Goal: Information Seeking & Learning: Learn about a topic

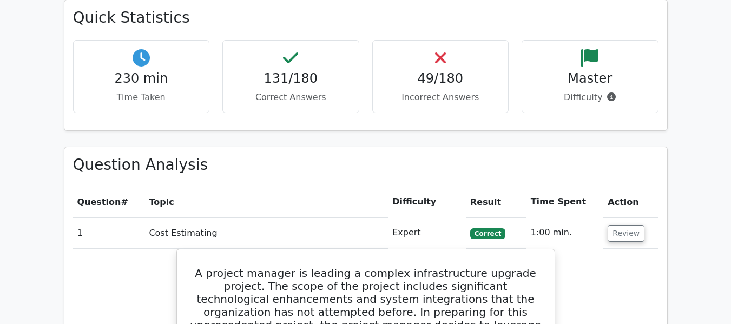
scroll to position [1298, 0]
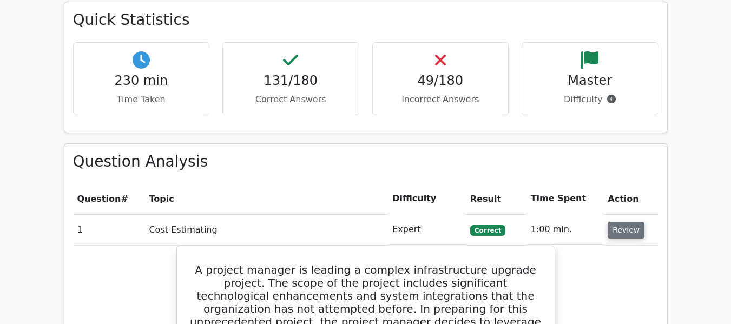
click at [615, 231] on button "Review" at bounding box center [625, 230] width 37 height 17
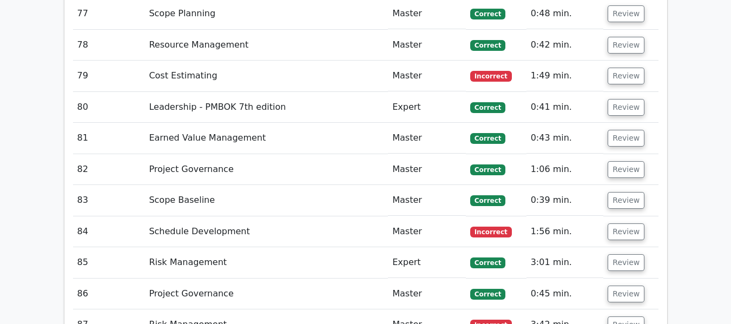
scroll to position [3893, 0]
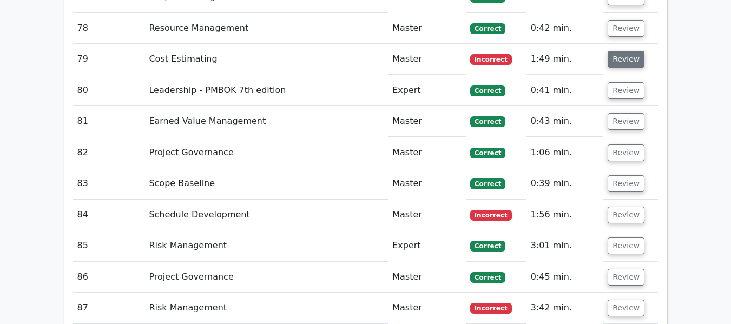
click at [626, 58] on button "Review" at bounding box center [625, 59] width 37 height 17
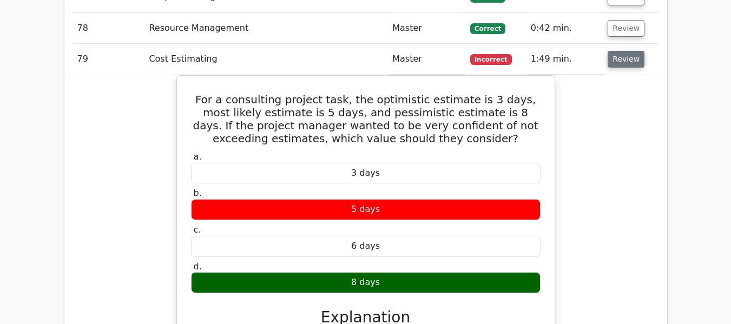
click at [620, 57] on button "Review" at bounding box center [625, 59] width 37 height 17
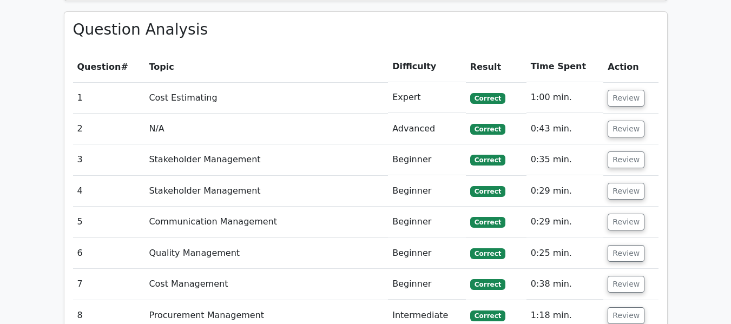
scroll to position [1425, 0]
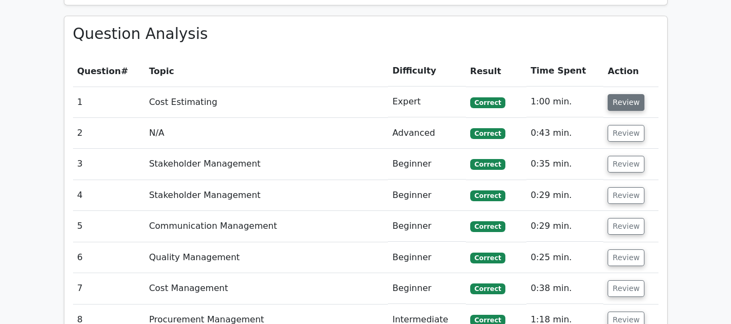
click at [625, 102] on button "Review" at bounding box center [625, 102] width 37 height 17
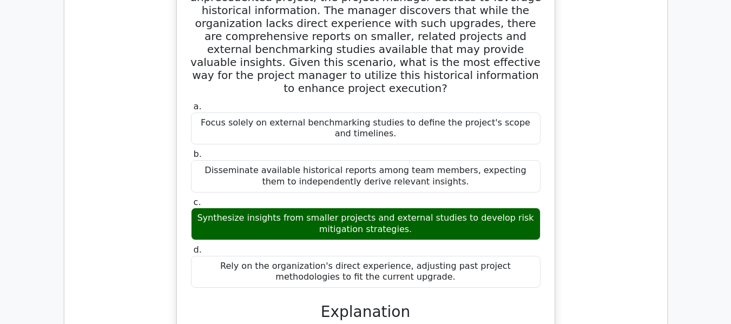
scroll to position [1511, 0]
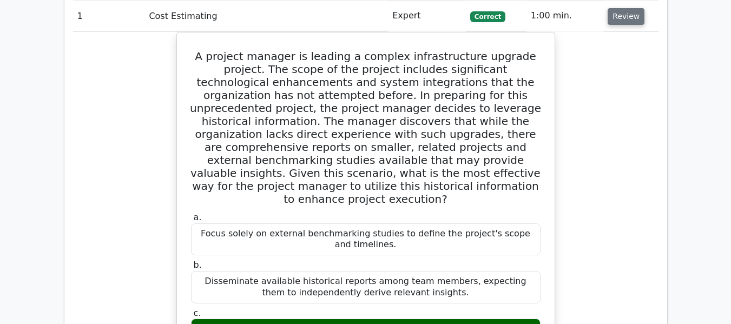
click at [623, 10] on button "Review" at bounding box center [625, 16] width 37 height 17
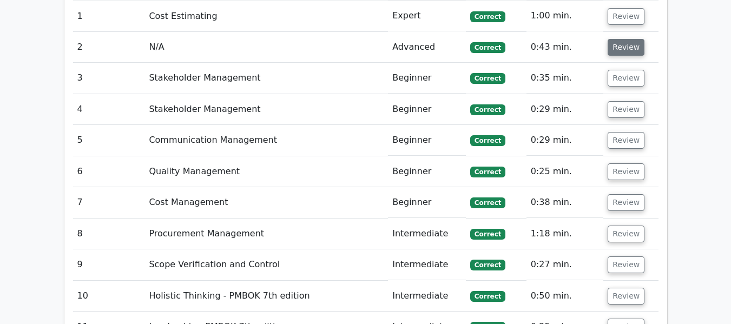
click at [617, 44] on button "Review" at bounding box center [625, 47] width 37 height 17
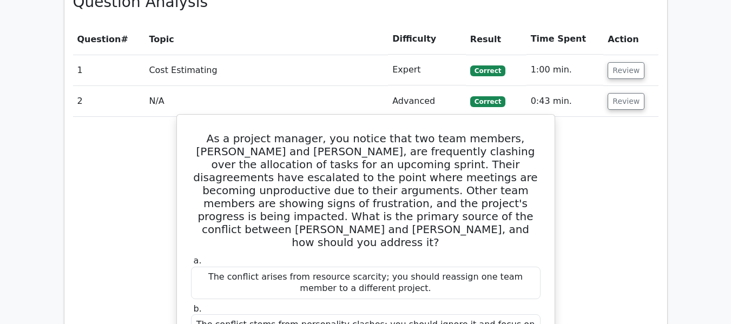
scroll to position [1403, 0]
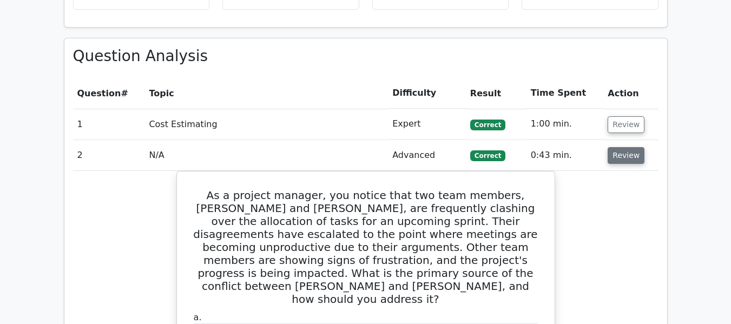
click at [626, 156] on button "Review" at bounding box center [625, 155] width 37 height 17
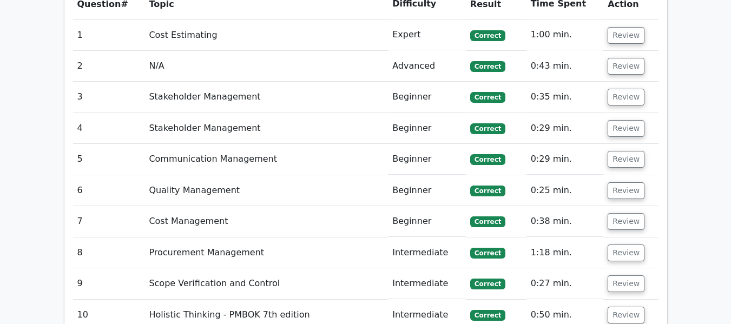
scroll to position [1511, 0]
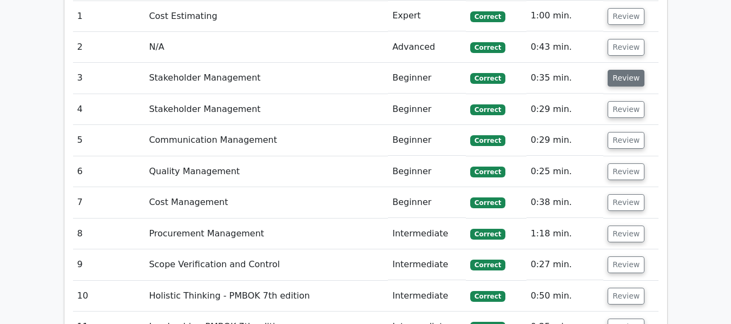
click at [615, 82] on button "Review" at bounding box center [625, 78] width 37 height 17
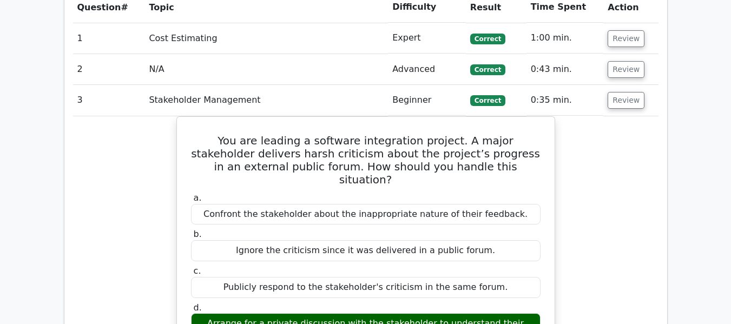
scroll to position [1457, 0]
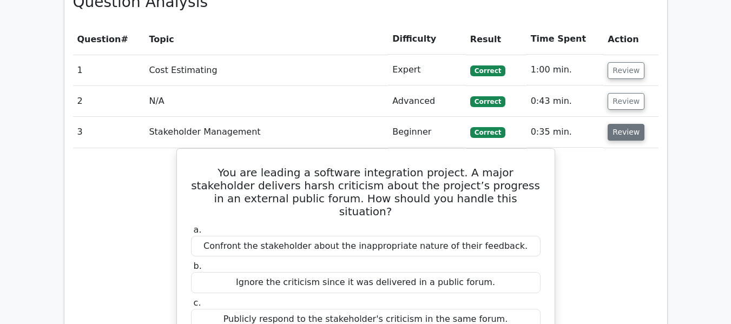
click at [614, 133] on button "Review" at bounding box center [625, 132] width 37 height 17
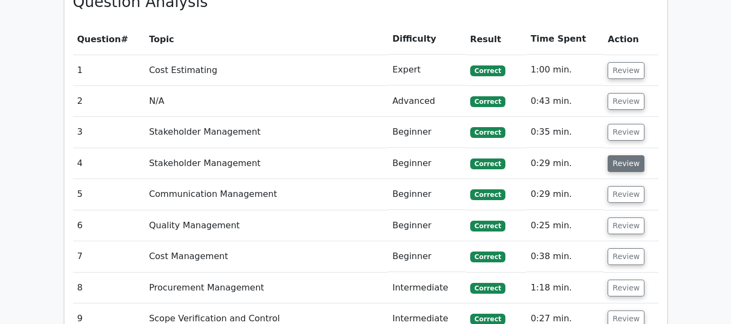
click at [607, 164] on button "Review" at bounding box center [625, 163] width 37 height 17
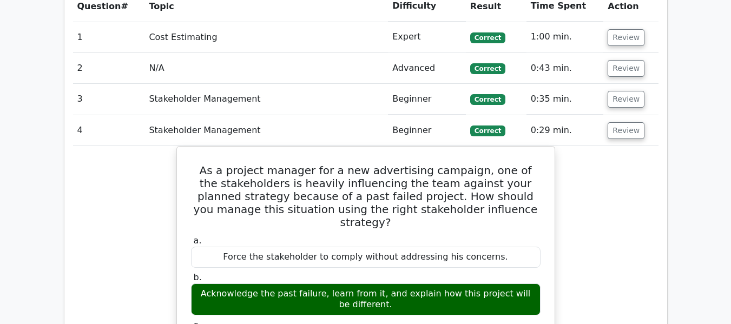
scroll to position [1565, 0]
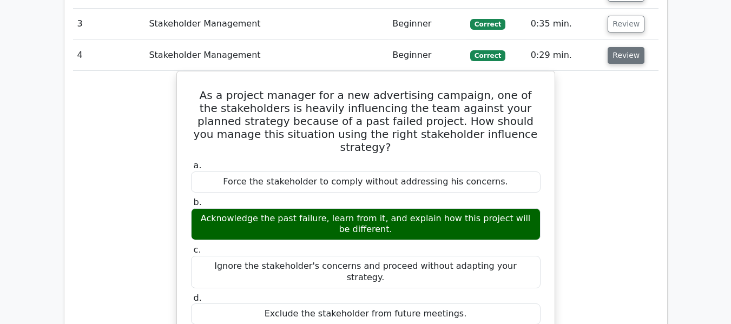
click at [618, 54] on button "Review" at bounding box center [625, 55] width 37 height 17
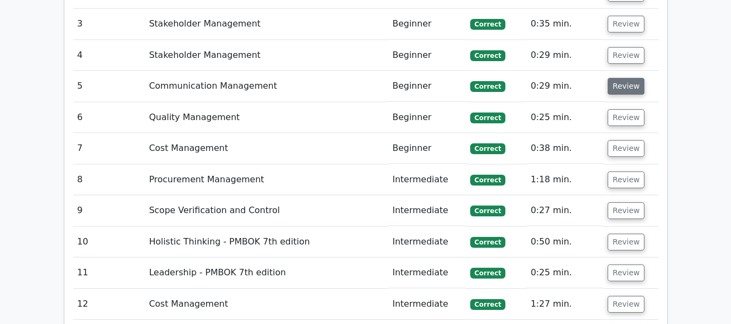
click at [618, 90] on button "Review" at bounding box center [625, 86] width 37 height 17
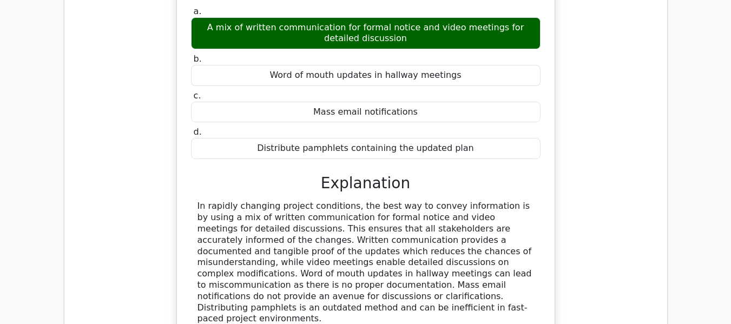
scroll to position [1619, 0]
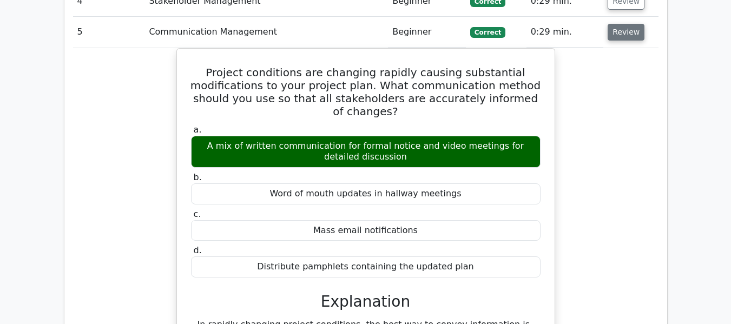
click at [625, 35] on button "Review" at bounding box center [625, 32] width 37 height 17
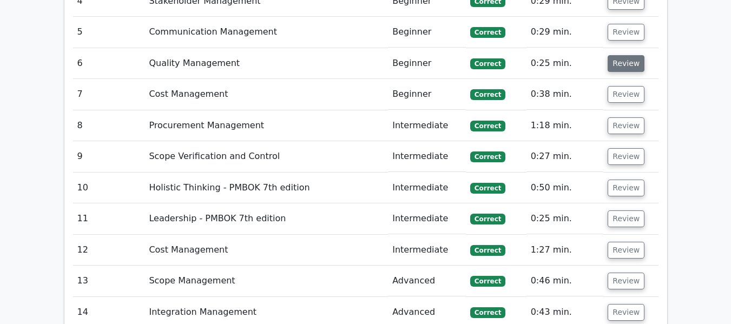
click at [619, 63] on button "Review" at bounding box center [625, 63] width 37 height 17
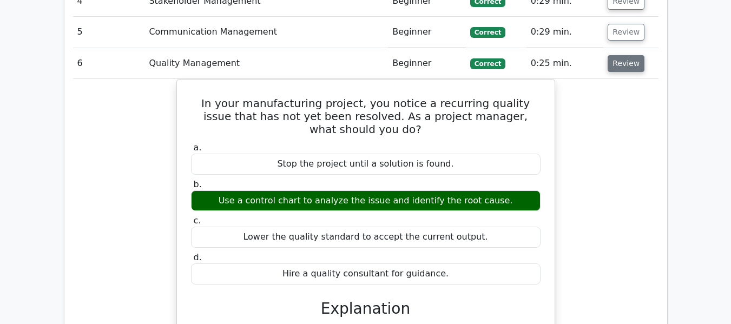
click at [621, 63] on button "Review" at bounding box center [625, 63] width 37 height 17
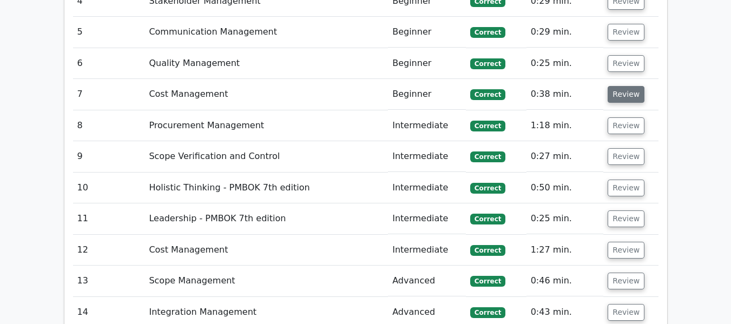
click at [619, 92] on button "Review" at bounding box center [625, 94] width 37 height 17
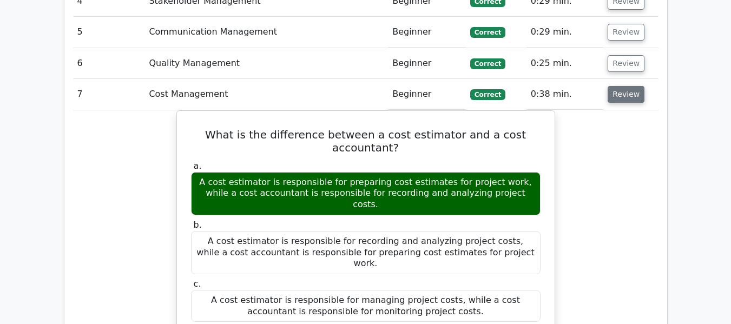
click at [618, 93] on button "Review" at bounding box center [625, 94] width 37 height 17
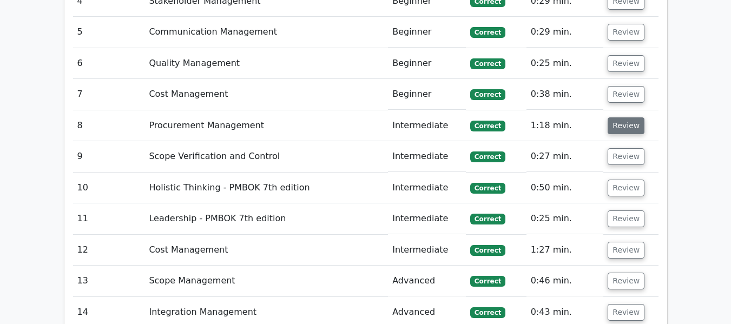
click at [621, 128] on button "Review" at bounding box center [625, 125] width 37 height 17
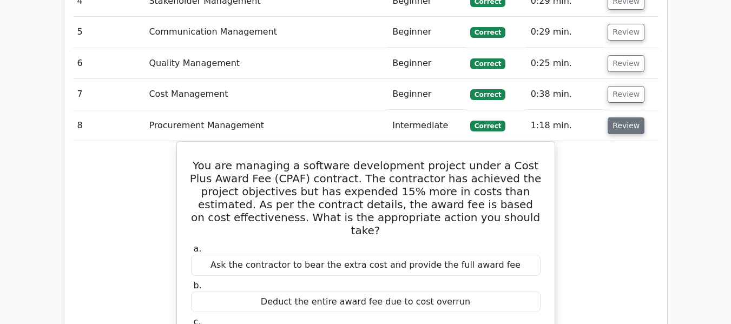
click at [622, 128] on button "Review" at bounding box center [625, 125] width 37 height 17
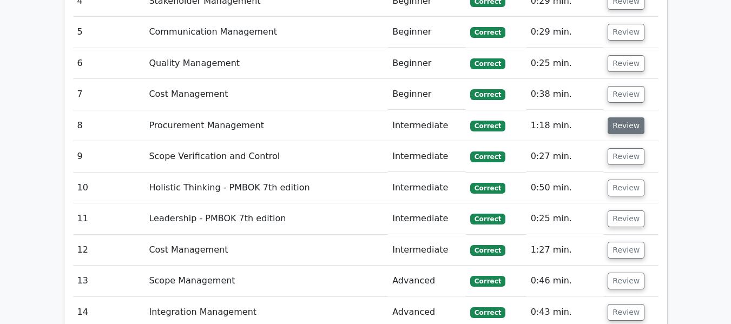
click at [622, 128] on button "Review" at bounding box center [625, 125] width 37 height 17
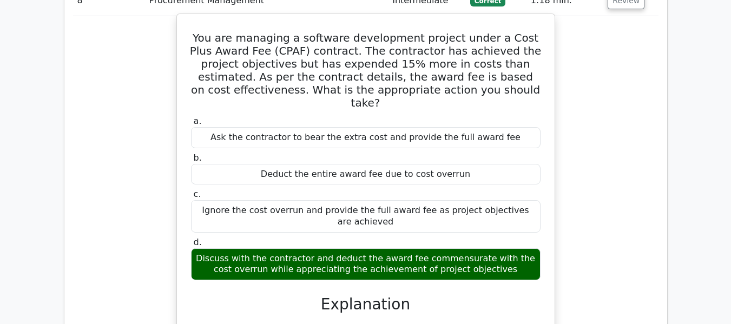
scroll to position [1728, 0]
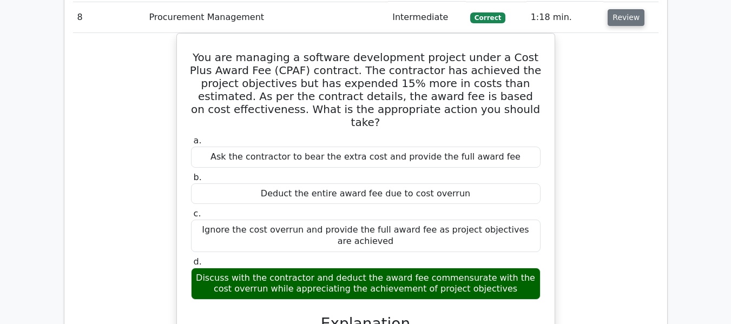
click at [617, 21] on button "Review" at bounding box center [625, 17] width 37 height 17
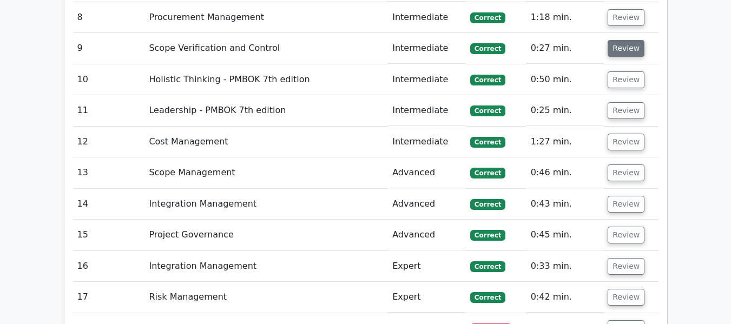
click at [620, 49] on button "Review" at bounding box center [625, 48] width 37 height 17
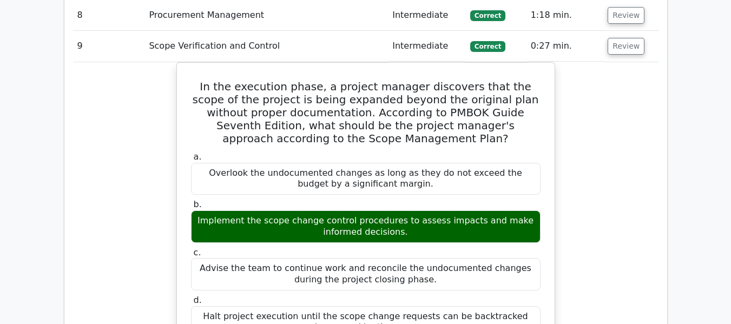
scroll to position [1619, 0]
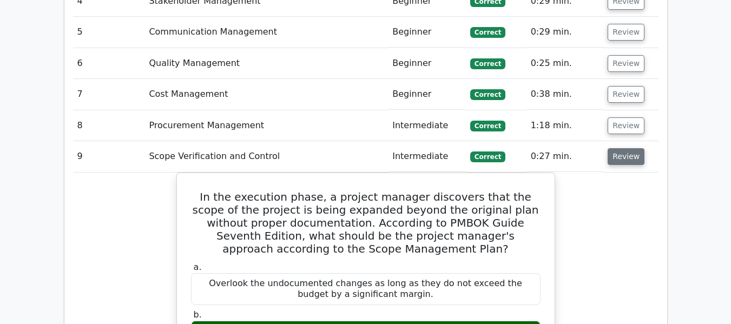
click at [628, 156] on button "Review" at bounding box center [625, 156] width 37 height 17
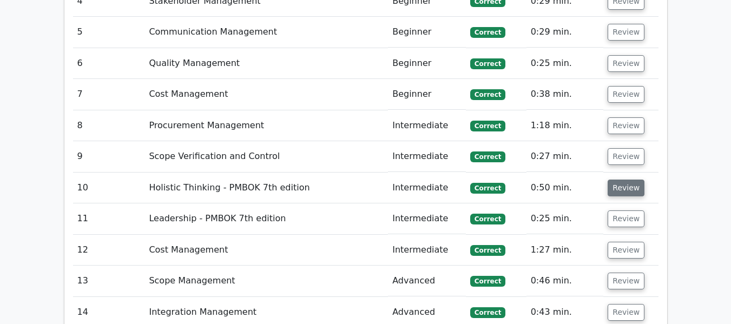
click at [617, 185] on button "Review" at bounding box center [625, 188] width 37 height 17
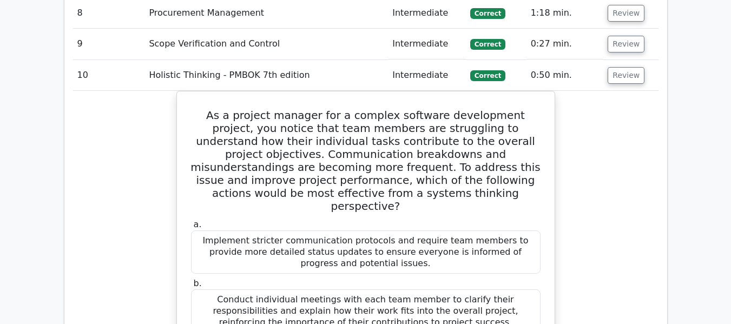
scroll to position [1728, 0]
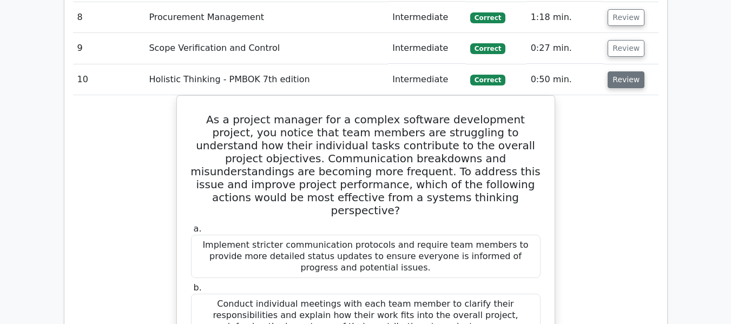
click at [626, 77] on button "Review" at bounding box center [625, 79] width 37 height 17
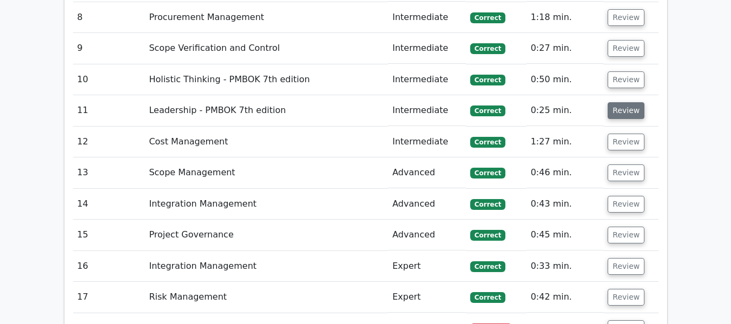
click at [621, 111] on button "Review" at bounding box center [625, 110] width 37 height 17
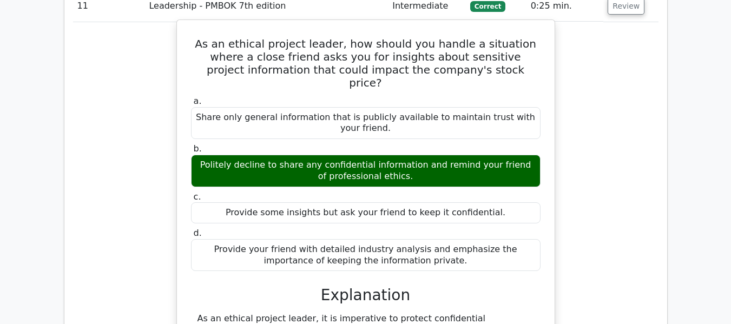
scroll to position [1836, 0]
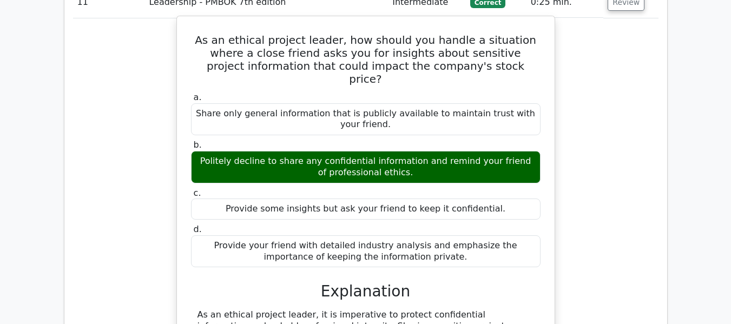
click at [264, 151] on div "Politely decline to share any confidential information and remind your friend o…" at bounding box center [365, 167] width 349 height 32
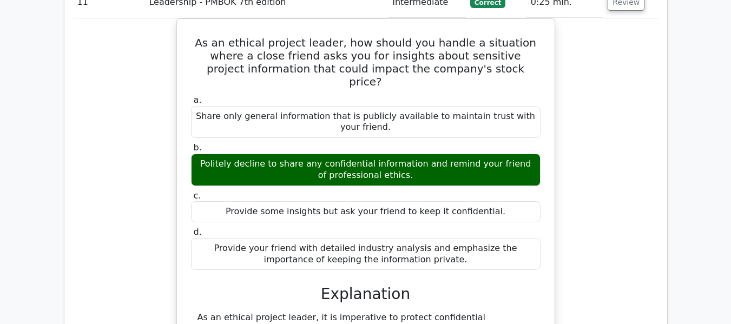
click at [605, 157] on div "As an ethical project leader, how should you handle a situation where a close f…" at bounding box center [365, 255] width 585 height 475
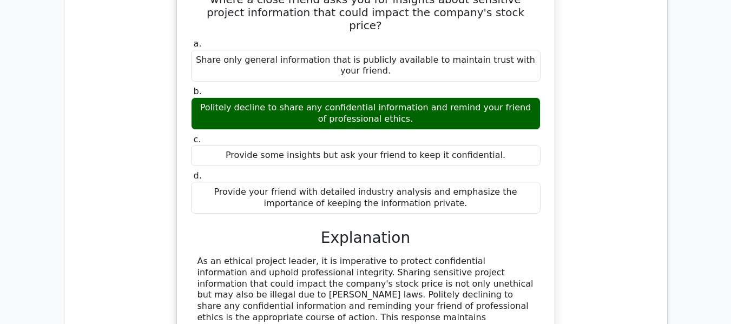
scroll to position [1998, 0]
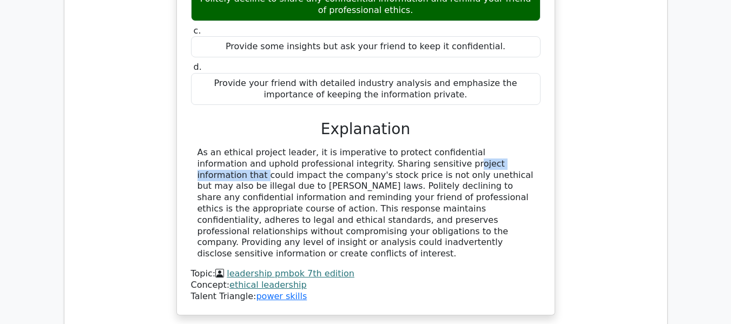
drag, startPoint x: 327, startPoint y: 151, endPoint x: 406, endPoint y: 152, distance: 79.5
click at [406, 152] on div "As an ethical project leader, it is imperative to protect confidential informat…" at bounding box center [365, 203] width 336 height 112
click at [436, 152] on div "As an ethical project leader, it is imperative to protect confidential informat…" at bounding box center [365, 203] width 336 height 112
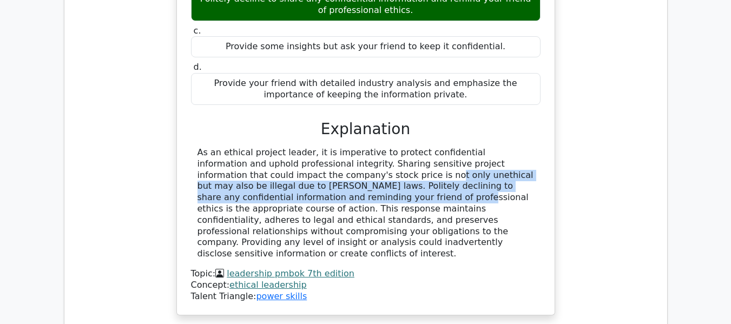
drag, startPoint x: 256, startPoint y: 163, endPoint x: 521, endPoint y: 170, distance: 265.0
click at [521, 170] on div "As an ethical project leader, it is imperative to protect confidential informat…" at bounding box center [365, 203] width 336 height 112
click at [243, 172] on div "As an ethical project leader, it is imperative to protect confidential informat…" at bounding box center [365, 203] width 336 height 112
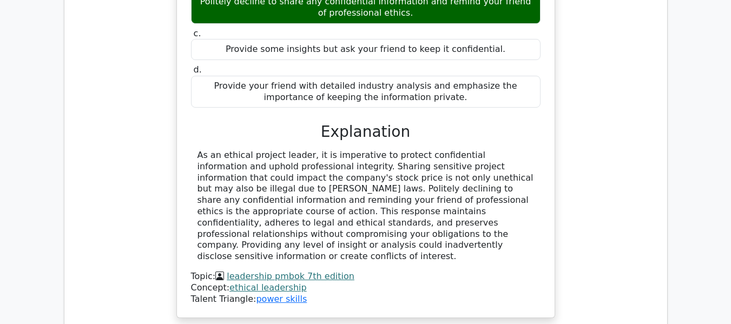
scroll to position [1728, 0]
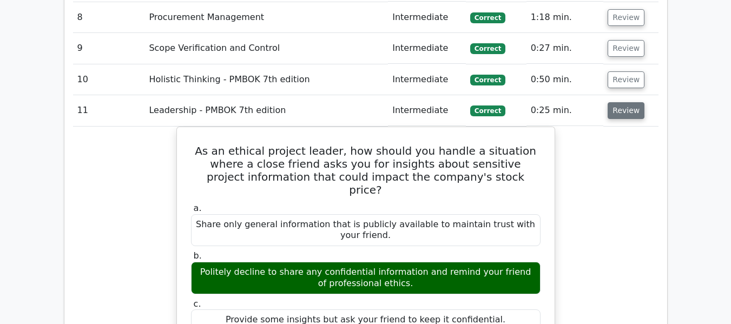
click at [623, 109] on button "Review" at bounding box center [625, 110] width 37 height 17
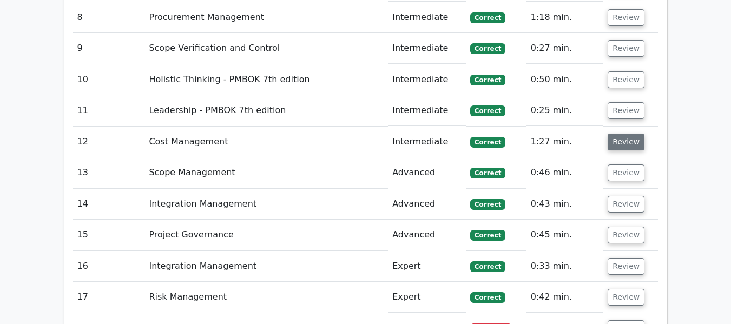
click at [619, 140] on button "Review" at bounding box center [625, 142] width 37 height 17
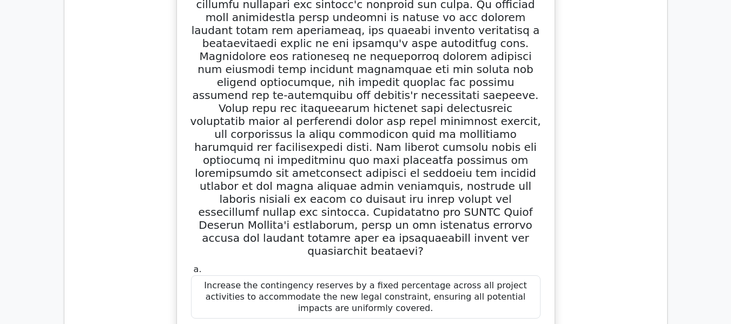
scroll to position [1782, 0]
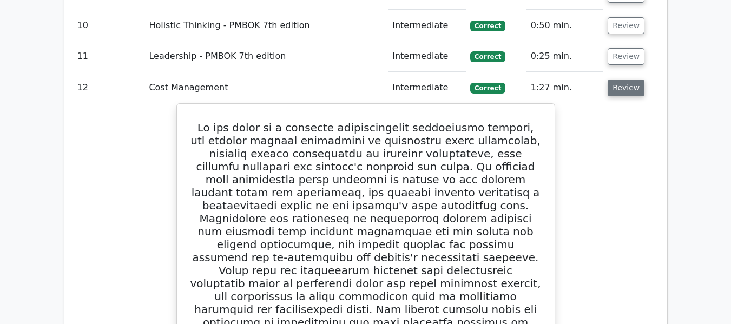
click at [626, 87] on button "Review" at bounding box center [625, 87] width 37 height 17
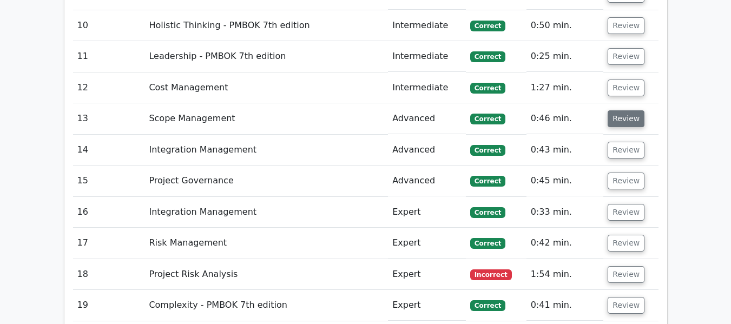
click at [621, 120] on button "Review" at bounding box center [625, 118] width 37 height 17
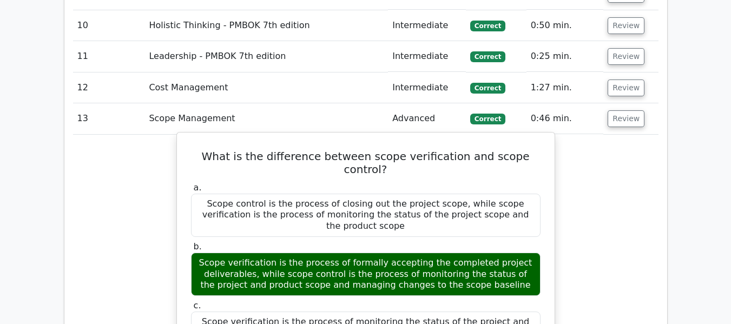
scroll to position [1836, 0]
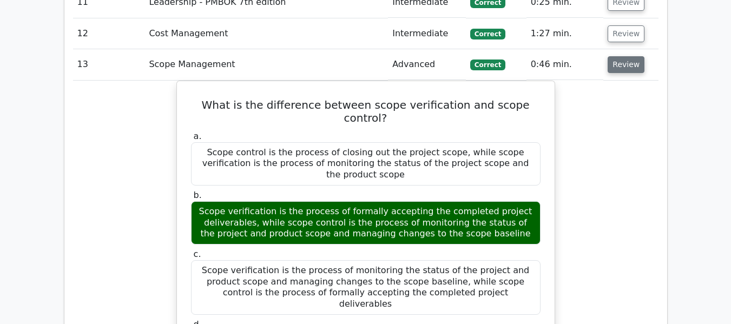
click at [623, 61] on button "Review" at bounding box center [625, 64] width 37 height 17
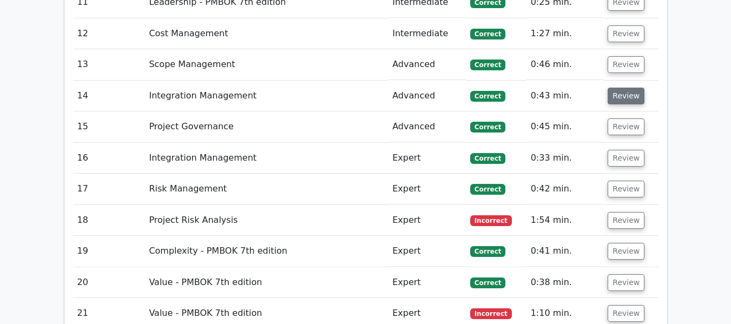
click at [621, 94] on button "Review" at bounding box center [625, 96] width 37 height 17
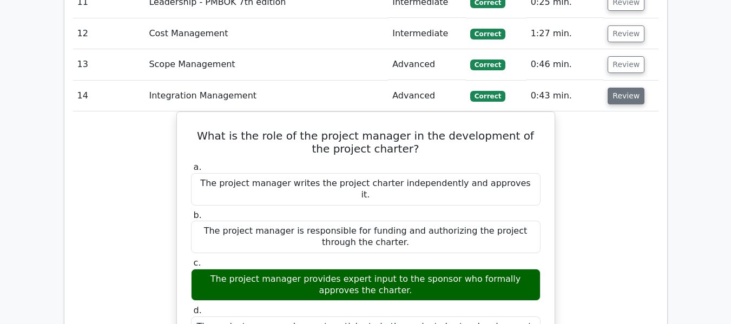
click at [620, 97] on button "Review" at bounding box center [625, 96] width 37 height 17
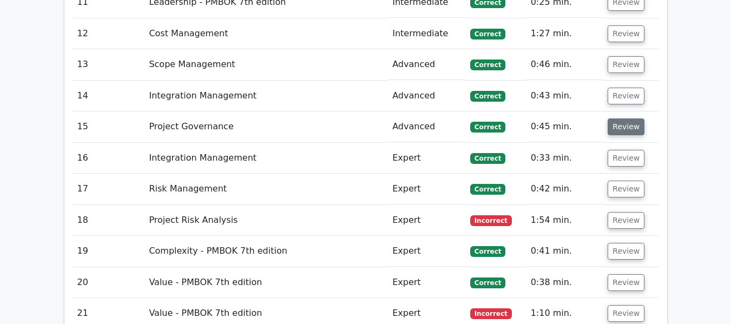
click at [622, 127] on button "Review" at bounding box center [625, 126] width 37 height 17
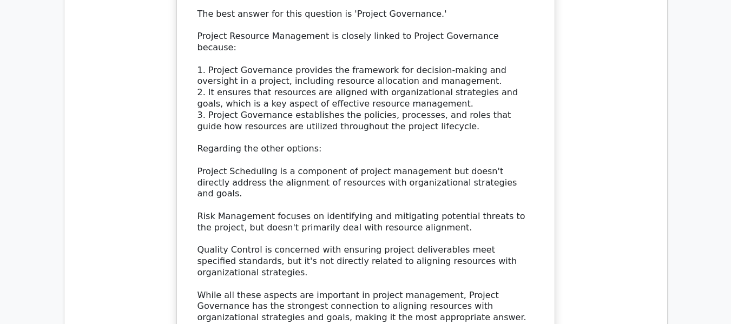
scroll to position [1944, 0]
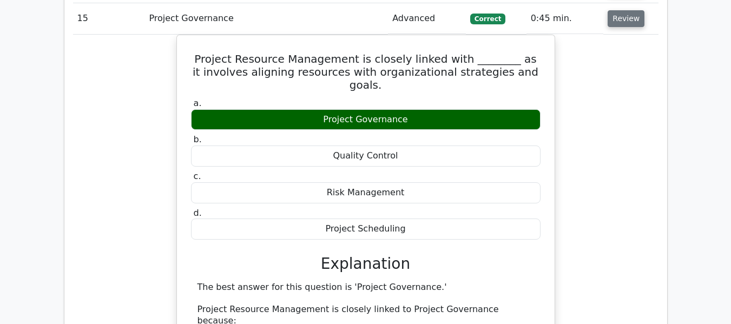
click at [626, 17] on button "Review" at bounding box center [625, 18] width 37 height 17
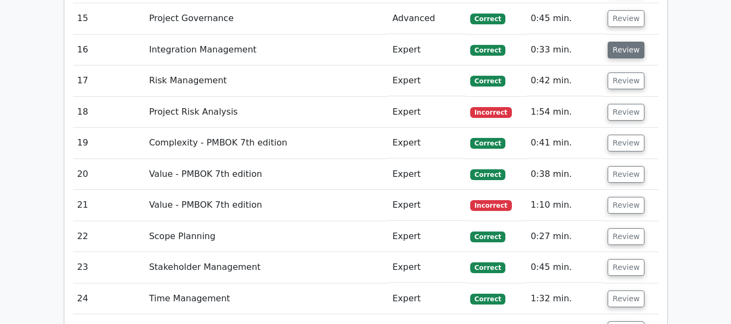
click at [618, 49] on button "Review" at bounding box center [625, 50] width 37 height 17
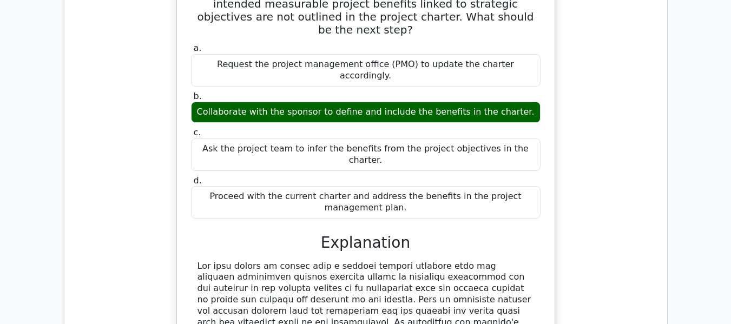
scroll to position [1890, 0]
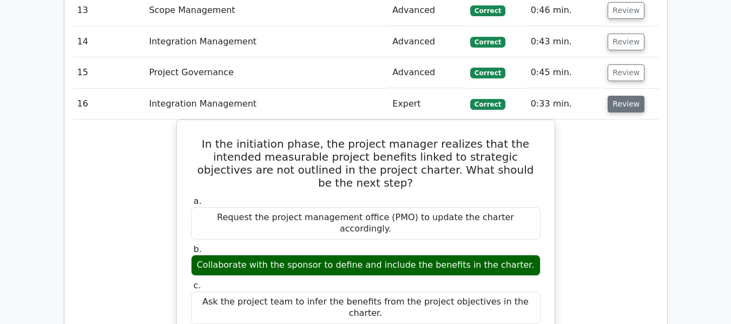
click at [625, 107] on button "Review" at bounding box center [625, 104] width 37 height 17
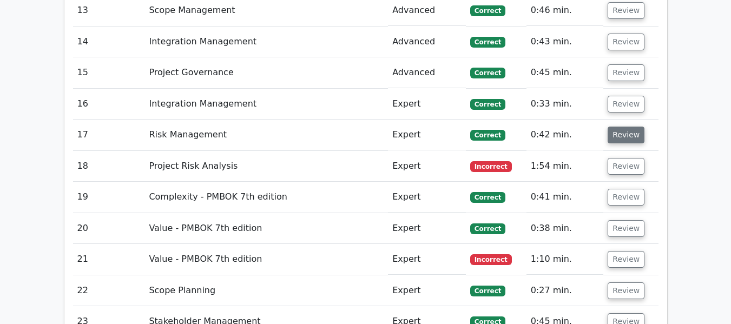
click at [622, 134] on button "Review" at bounding box center [625, 135] width 37 height 17
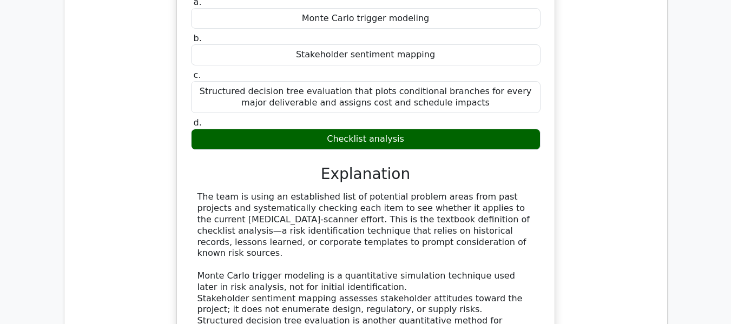
scroll to position [2160, 0]
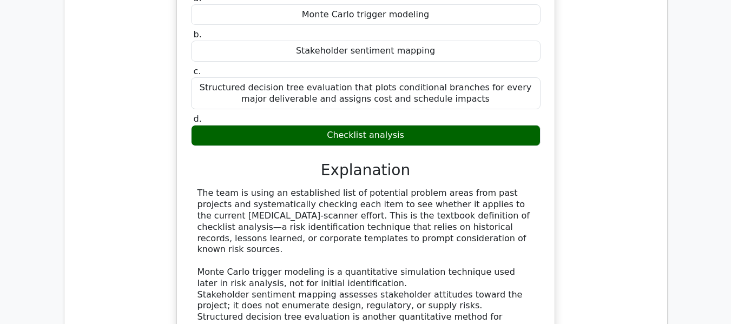
click at [321, 225] on div "The team is using an established list of potential problem areas from past proj…" at bounding box center [365, 272] width 336 height 169
click at [382, 221] on div "The team is using an established list of potential problem areas from past proj…" at bounding box center [365, 272] width 336 height 169
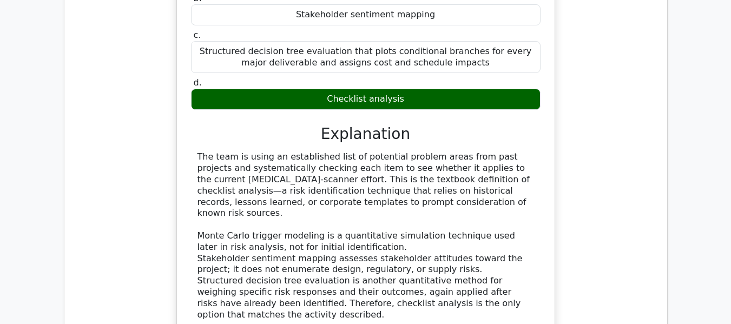
scroll to position [2214, 0]
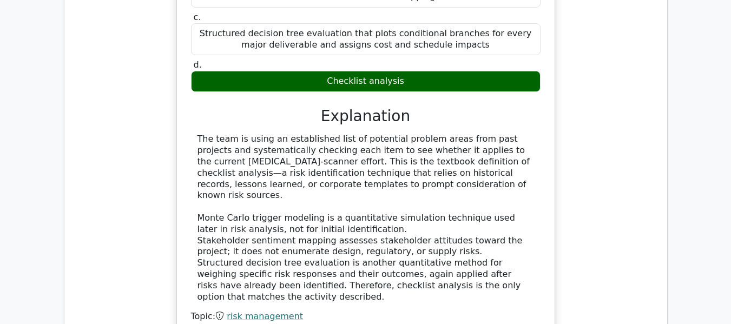
click at [399, 227] on div "The team is using an established list of potential problem areas from past proj…" at bounding box center [365, 218] width 336 height 169
click at [474, 197] on div "The team is using an established list of potential problem areas from past proj…" at bounding box center [365, 218] width 336 height 169
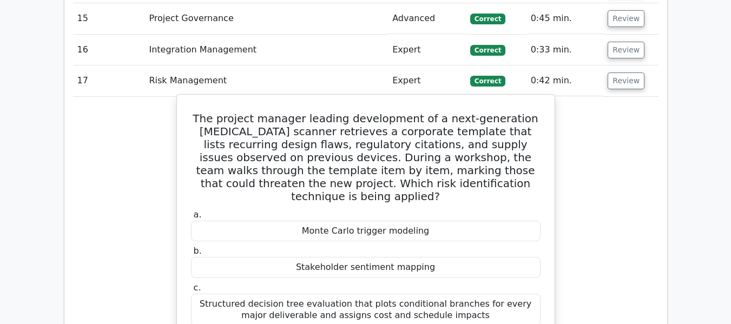
scroll to position [1836, 0]
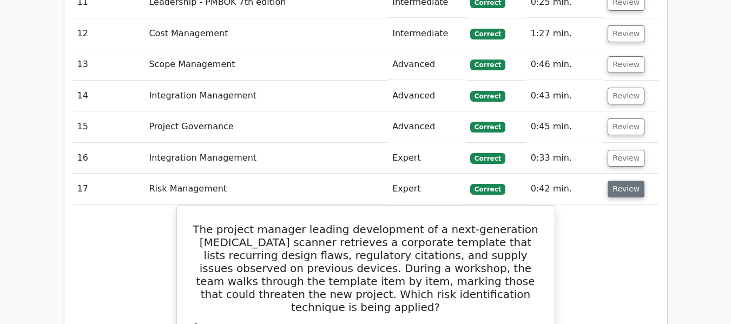
click at [615, 184] on button "Review" at bounding box center [625, 189] width 37 height 17
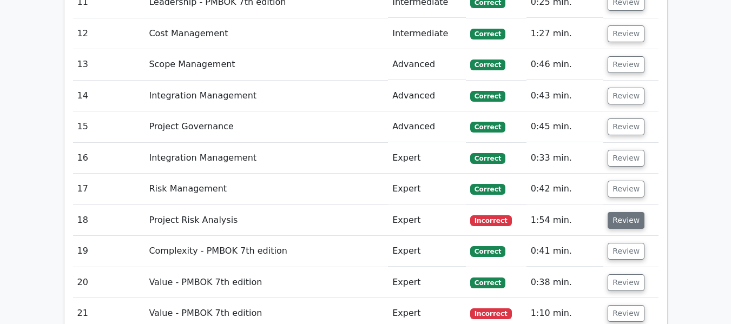
click at [628, 220] on button "Review" at bounding box center [625, 220] width 37 height 17
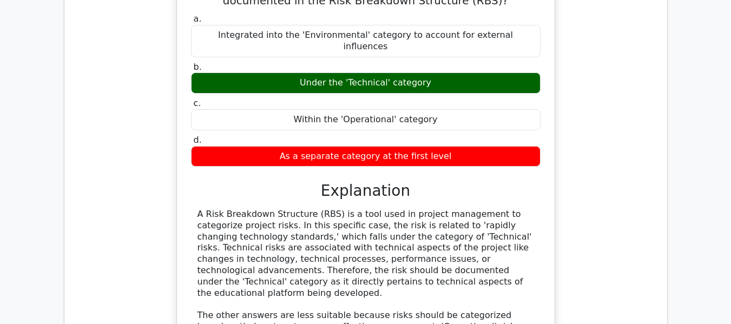
scroll to position [1998, 0]
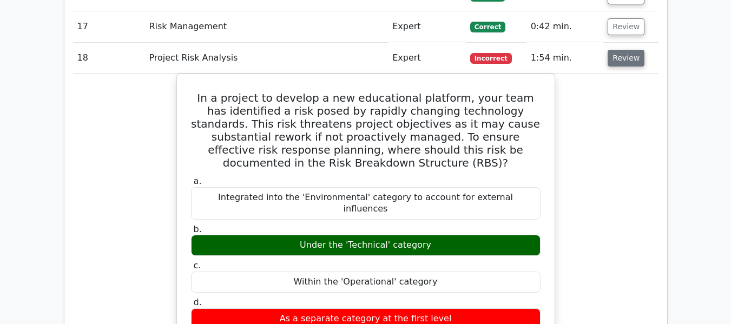
click at [621, 58] on button "Review" at bounding box center [625, 58] width 37 height 17
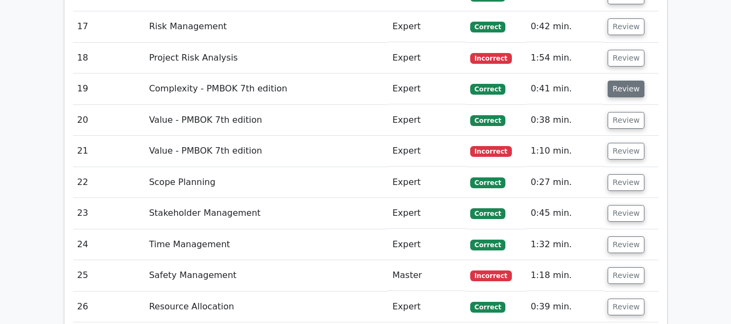
click at [619, 89] on button "Review" at bounding box center [625, 89] width 37 height 17
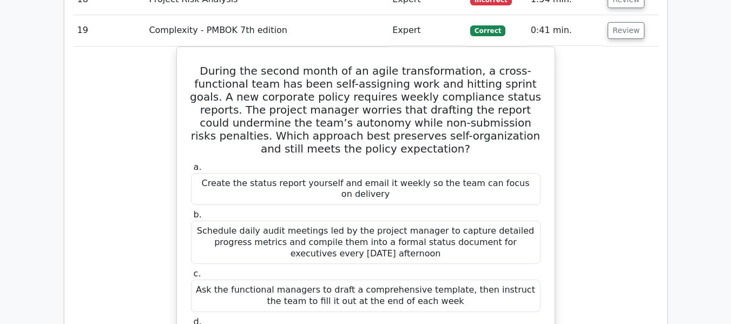
scroll to position [2052, 0]
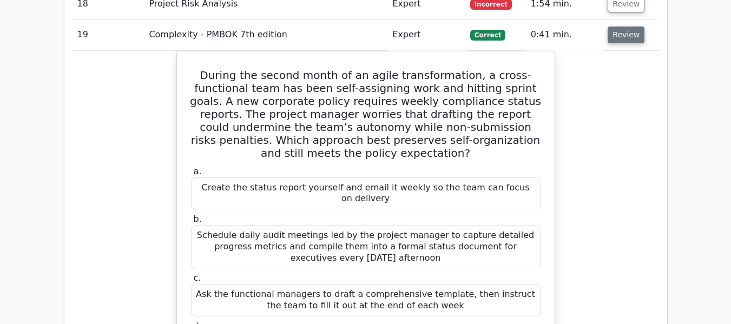
click at [618, 41] on button "Review" at bounding box center [625, 34] width 37 height 17
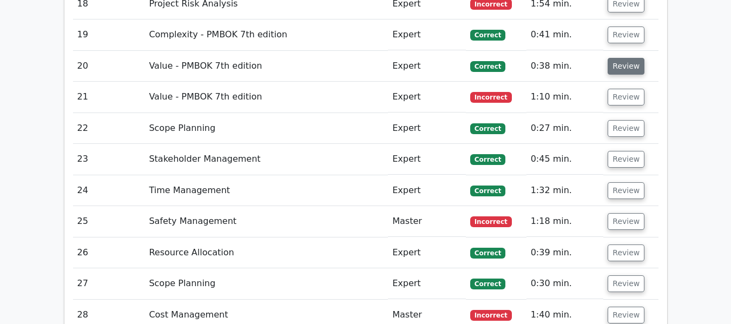
click at [618, 70] on button "Review" at bounding box center [625, 66] width 37 height 17
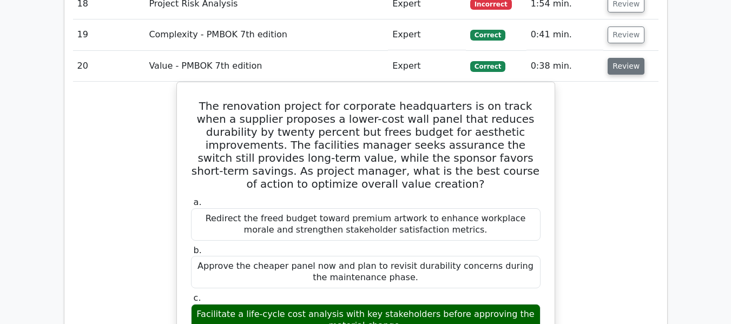
click at [614, 60] on button "Review" at bounding box center [625, 66] width 37 height 17
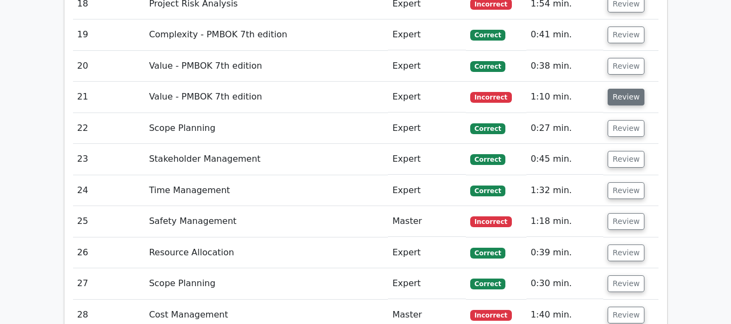
click at [614, 103] on button "Review" at bounding box center [625, 97] width 37 height 17
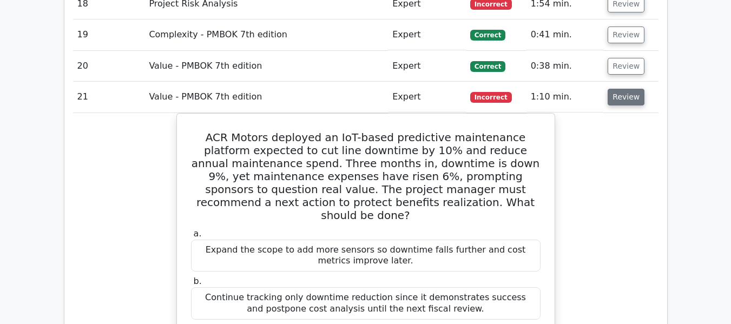
click at [621, 96] on button "Review" at bounding box center [625, 97] width 37 height 17
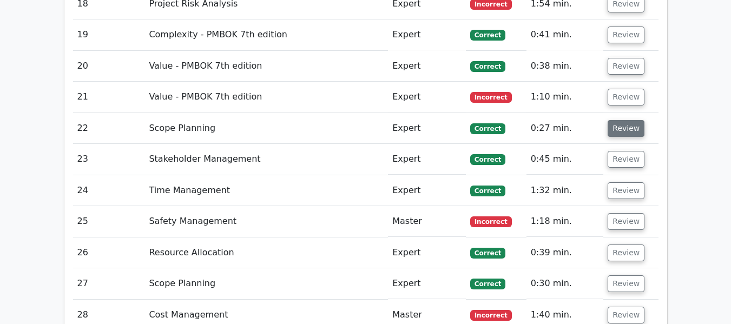
click at [615, 132] on button "Review" at bounding box center [625, 128] width 37 height 17
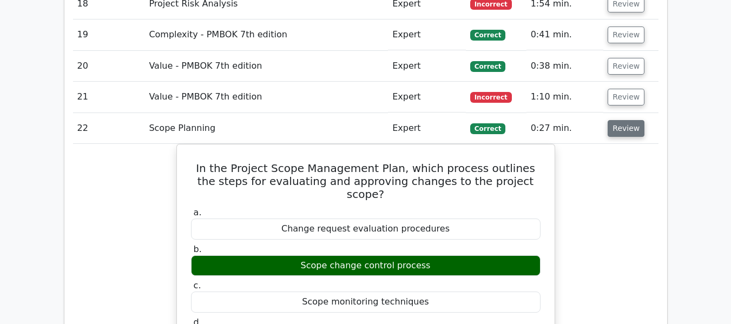
click at [626, 134] on button "Review" at bounding box center [625, 128] width 37 height 17
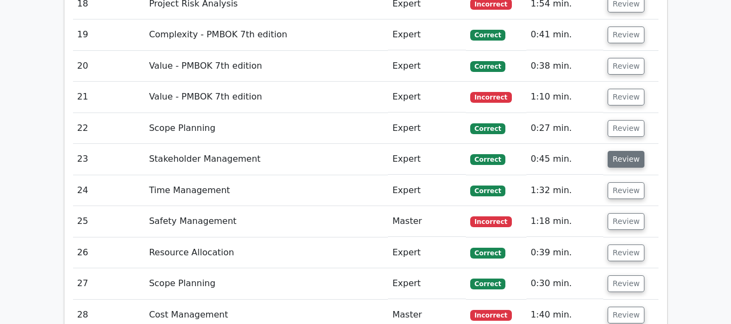
click at [618, 162] on button "Review" at bounding box center [625, 159] width 37 height 17
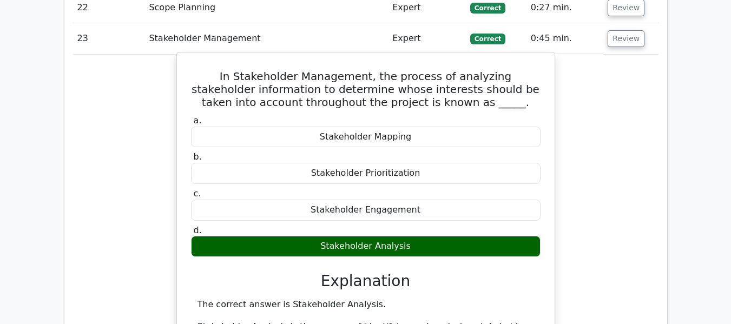
scroll to position [2160, 0]
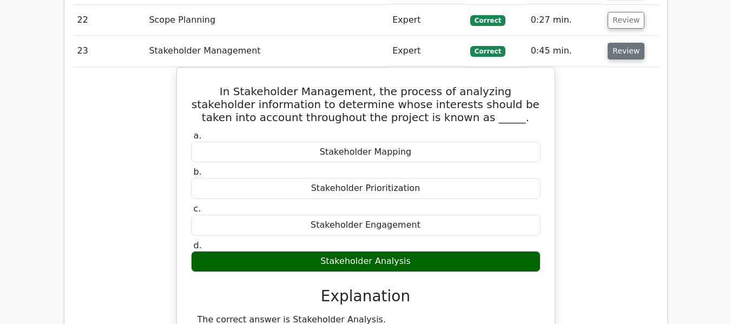
click at [621, 51] on button "Review" at bounding box center [625, 51] width 37 height 17
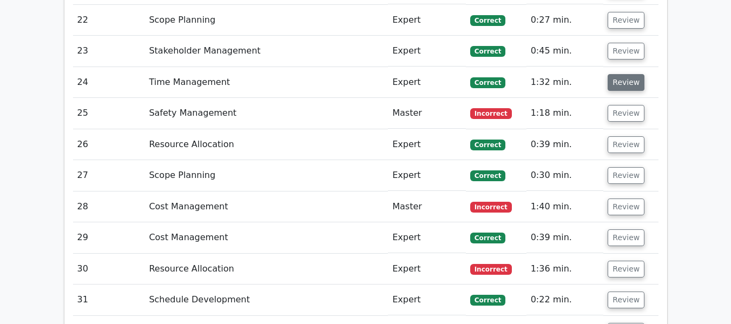
click at [618, 83] on button "Review" at bounding box center [625, 82] width 37 height 17
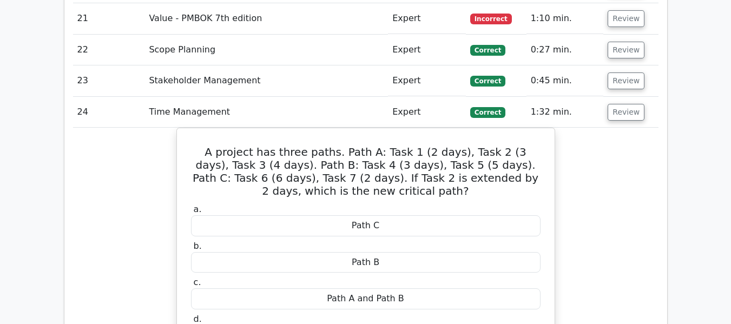
scroll to position [2106, 0]
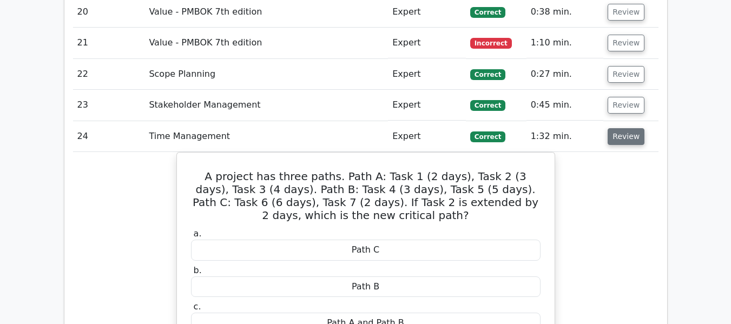
click at [623, 137] on button "Review" at bounding box center [625, 136] width 37 height 17
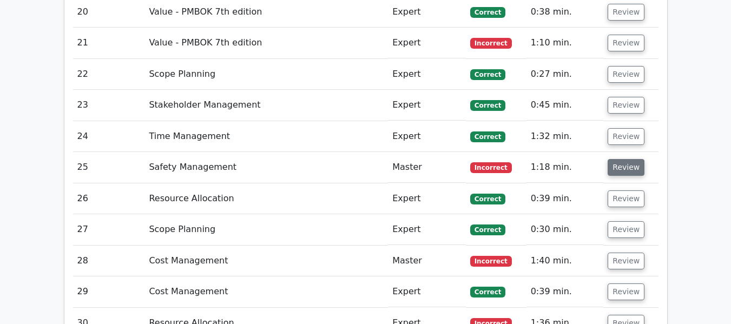
click at [623, 167] on button "Review" at bounding box center [625, 167] width 37 height 17
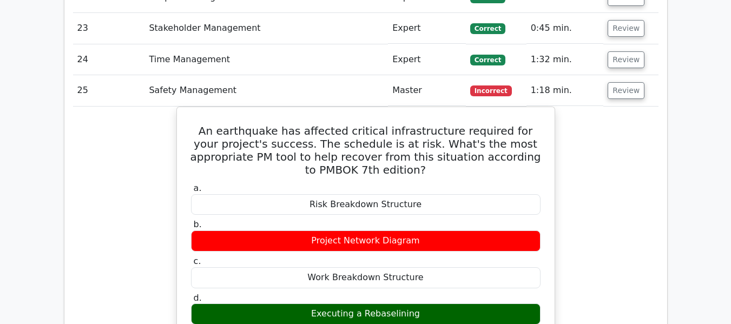
scroll to position [2160, 0]
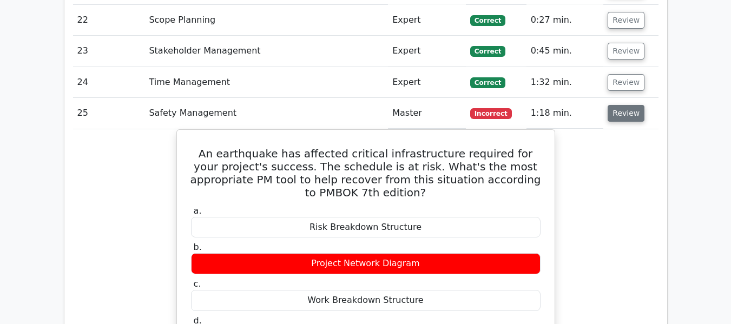
click at [618, 111] on button "Review" at bounding box center [625, 113] width 37 height 17
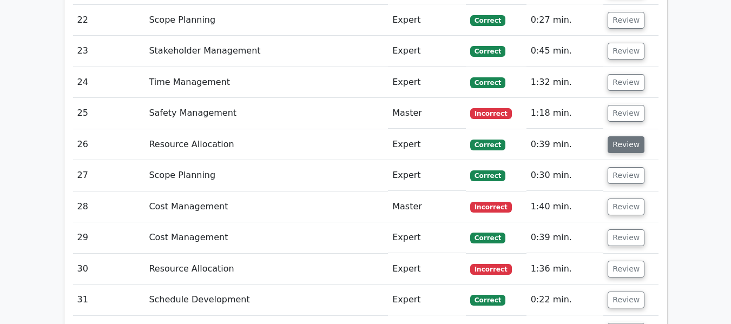
click at [627, 145] on button "Review" at bounding box center [625, 144] width 37 height 17
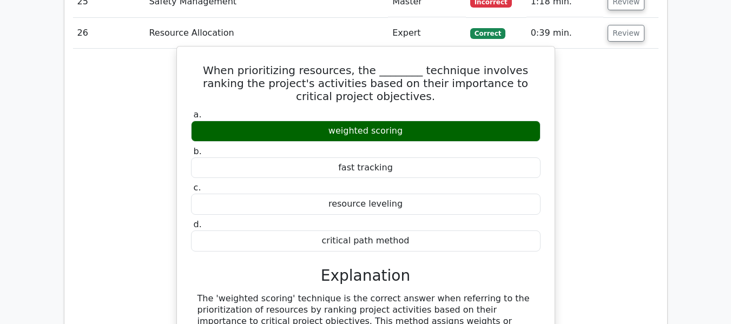
scroll to position [2268, 0]
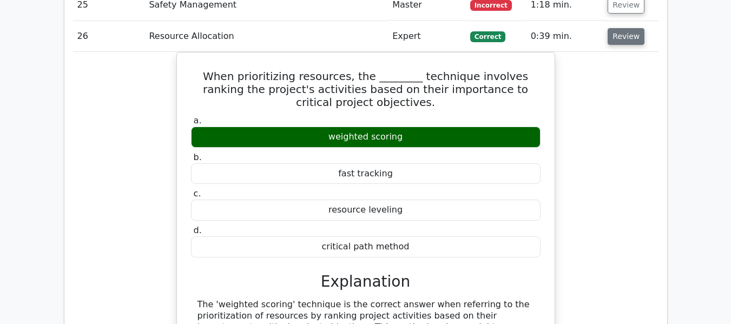
click at [619, 36] on button "Review" at bounding box center [625, 36] width 37 height 17
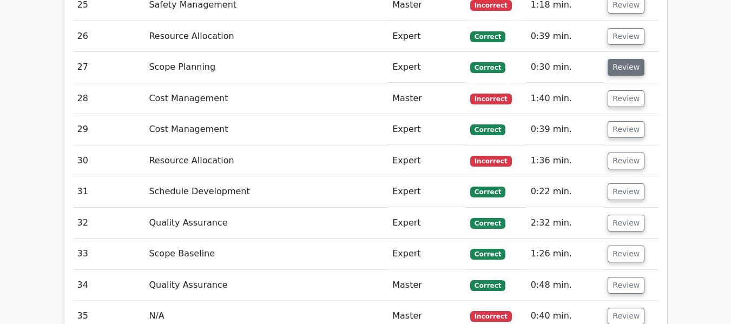
click at [621, 67] on button "Review" at bounding box center [625, 67] width 37 height 17
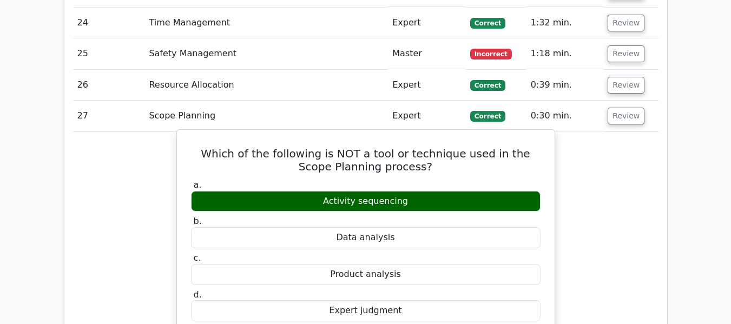
scroll to position [2214, 0]
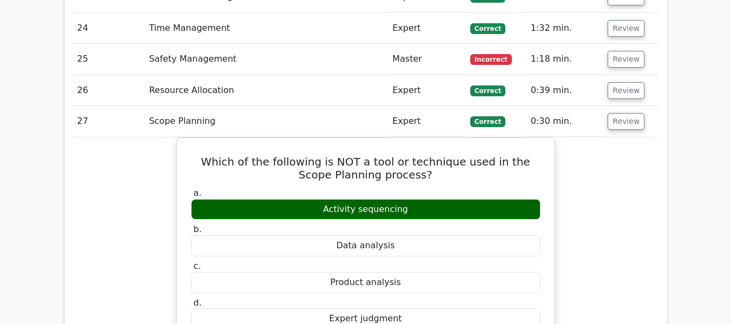
click at [614, 120] on button "Review" at bounding box center [625, 121] width 37 height 17
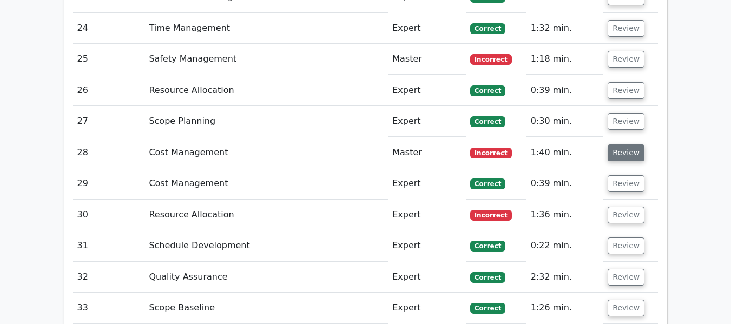
click at [615, 151] on button "Review" at bounding box center [625, 152] width 37 height 17
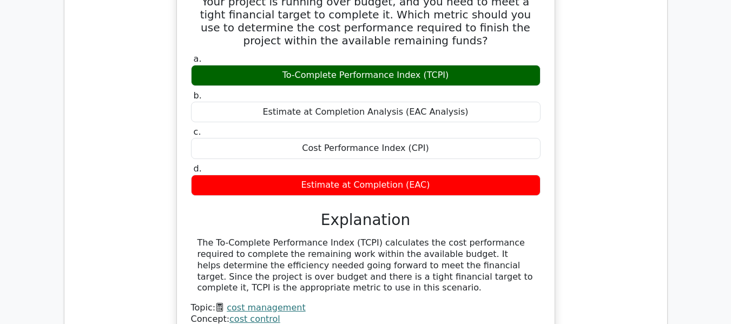
scroll to position [2351, 0]
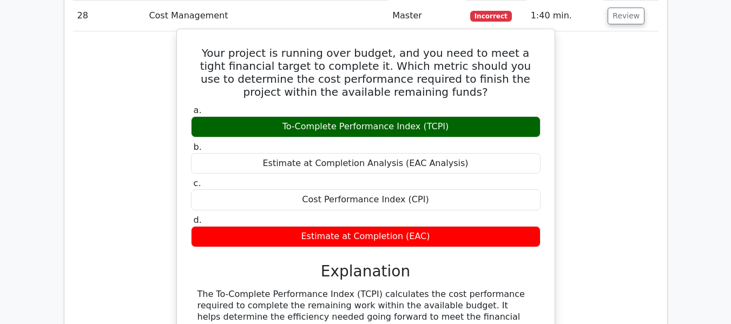
click at [344, 124] on div "To-Complete Performance Index (TCPI)" at bounding box center [365, 126] width 349 height 21
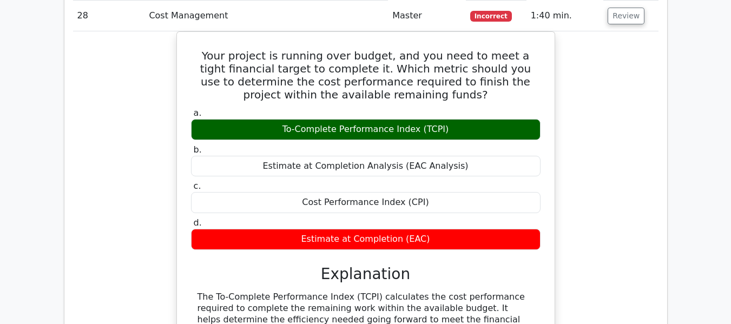
click at [594, 148] on div "Your project is running over budget, and you need to meet a tight financial tar…" at bounding box center [365, 223] width 585 height 385
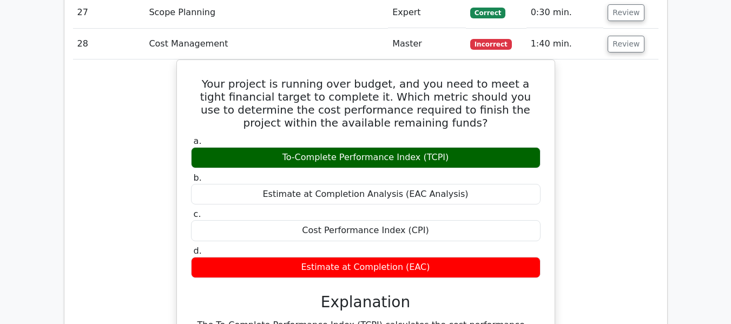
scroll to position [2297, 0]
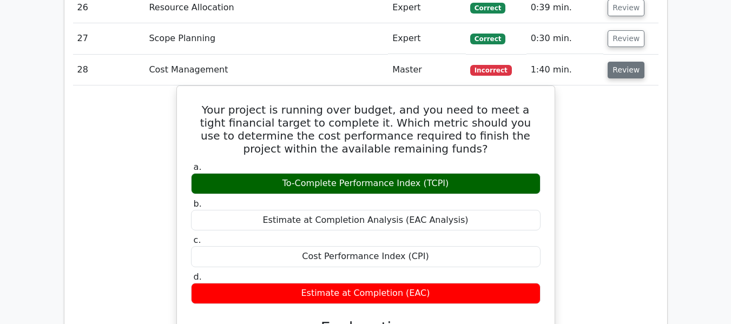
click at [623, 69] on button "Review" at bounding box center [625, 70] width 37 height 17
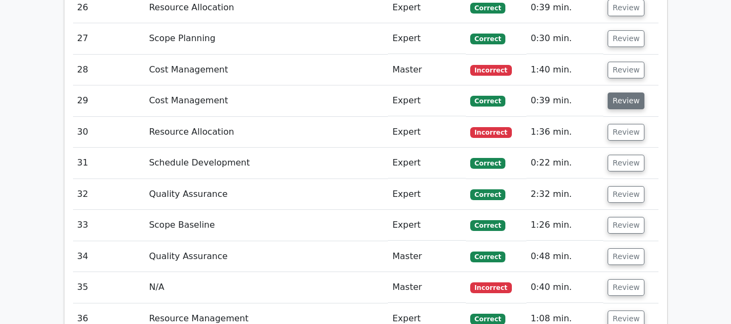
click at [618, 98] on button "Review" at bounding box center [625, 100] width 37 height 17
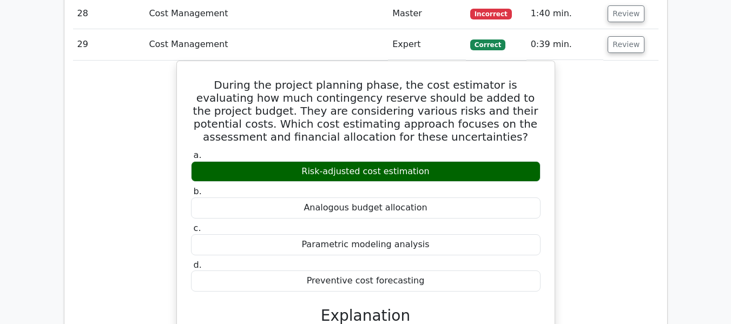
scroll to position [2351, 0]
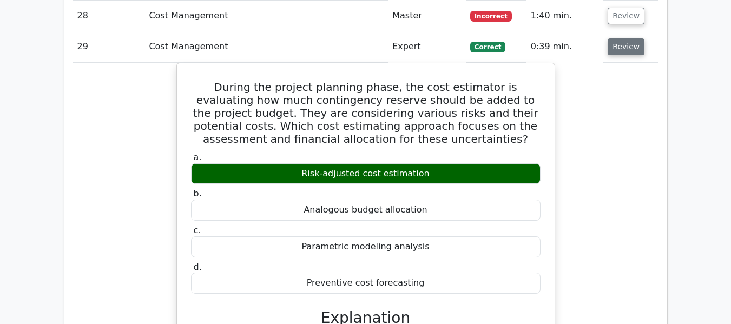
click at [620, 48] on button "Review" at bounding box center [625, 46] width 37 height 17
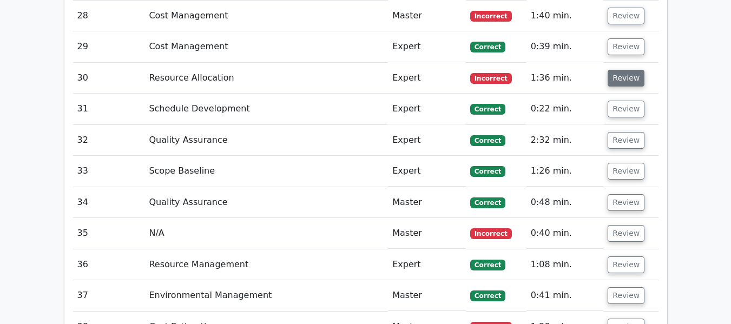
click at [627, 78] on button "Review" at bounding box center [625, 78] width 37 height 17
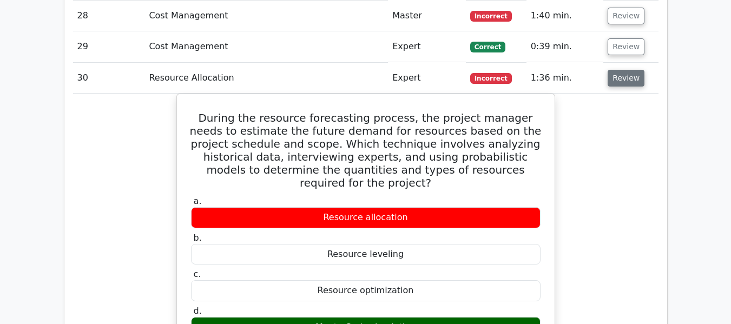
click at [616, 80] on button "Review" at bounding box center [625, 78] width 37 height 17
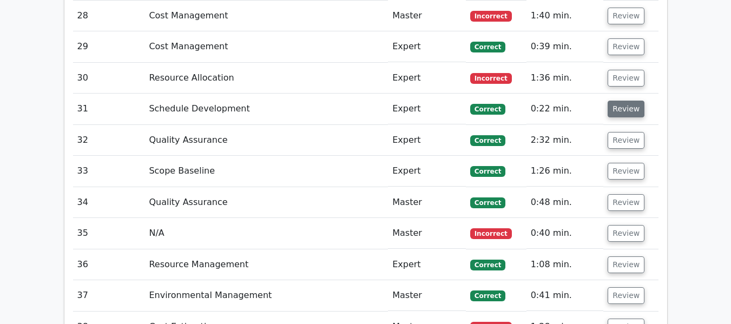
click at [618, 109] on button "Review" at bounding box center [625, 109] width 37 height 17
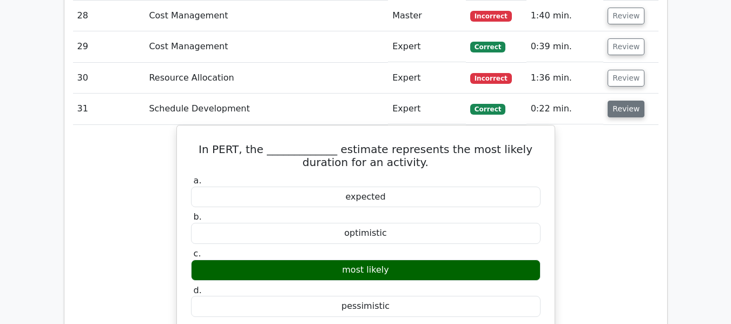
click at [615, 112] on button "Review" at bounding box center [625, 109] width 37 height 17
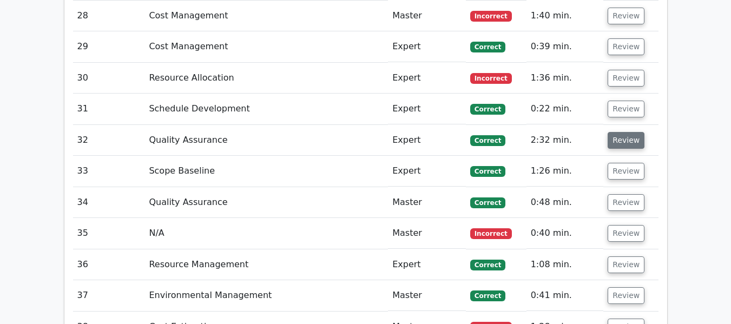
click at [619, 140] on button "Review" at bounding box center [625, 140] width 37 height 17
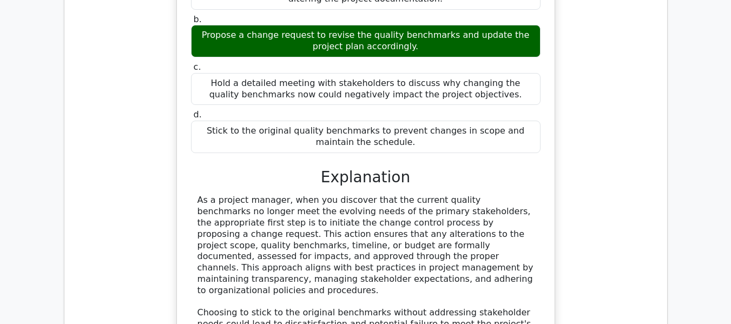
scroll to position [2459, 0]
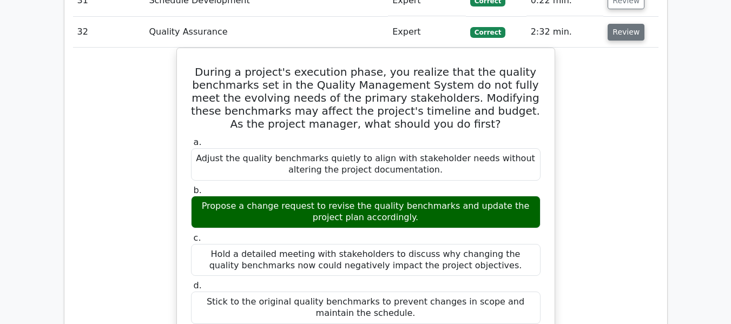
click at [620, 34] on button "Review" at bounding box center [625, 32] width 37 height 17
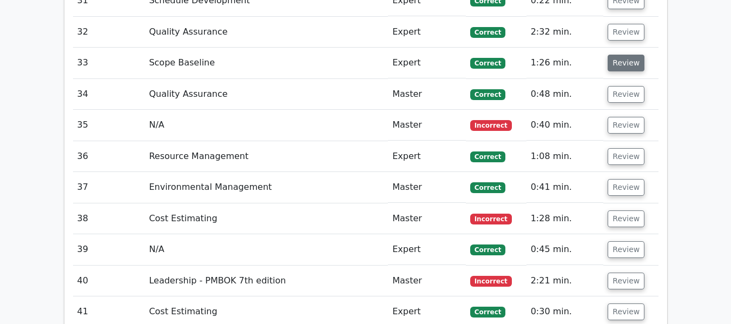
click at [614, 61] on button "Review" at bounding box center [625, 63] width 37 height 17
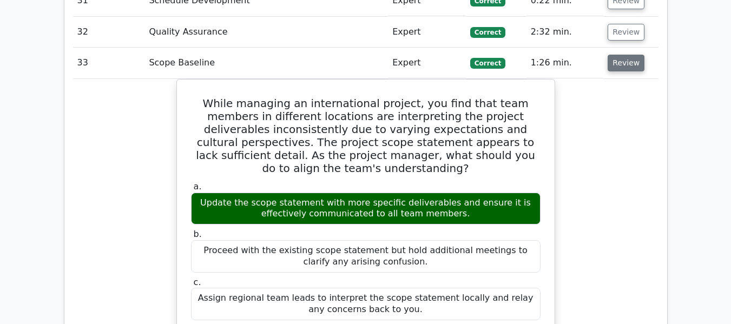
click at [628, 61] on button "Review" at bounding box center [625, 63] width 37 height 17
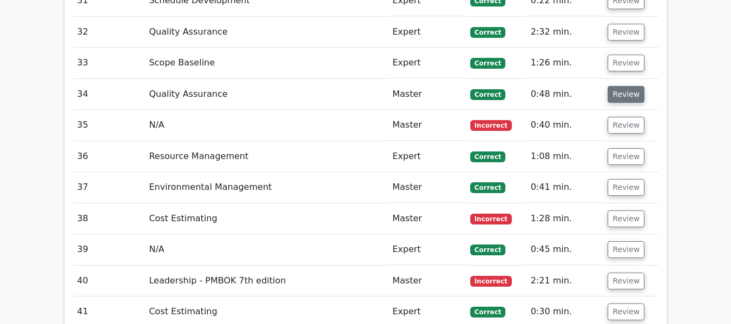
click at [624, 95] on button "Review" at bounding box center [625, 94] width 37 height 17
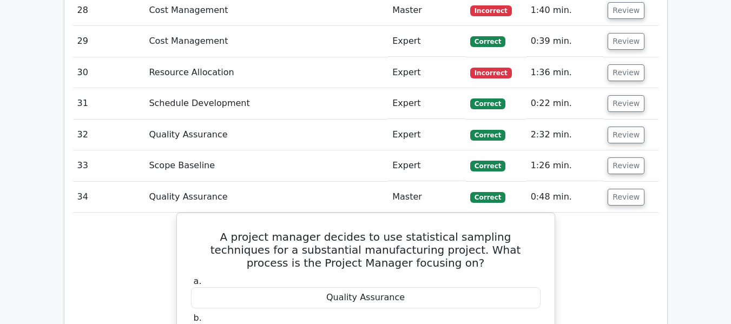
scroll to position [2351, 0]
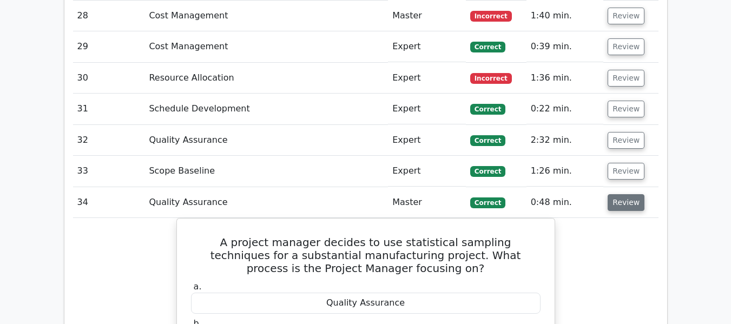
click at [623, 197] on button "Review" at bounding box center [625, 202] width 37 height 17
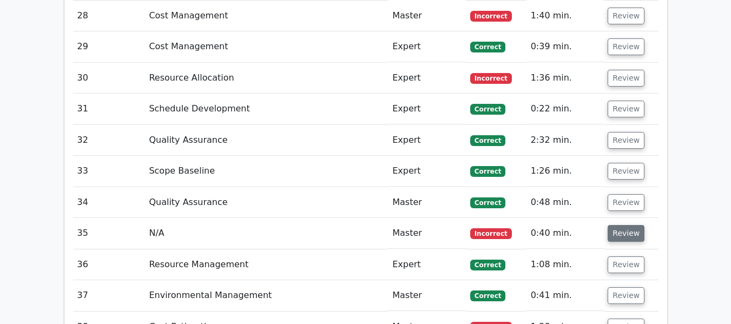
click at [616, 233] on button "Review" at bounding box center [625, 233] width 37 height 17
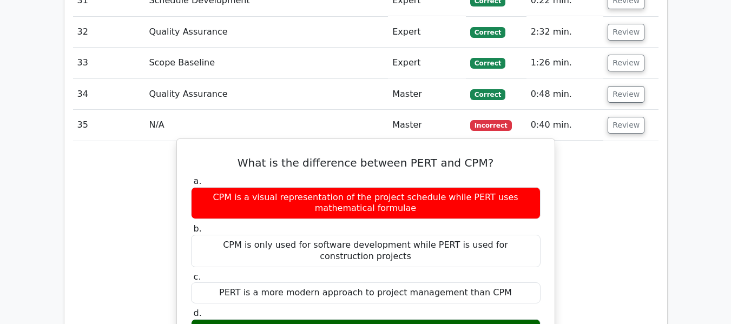
scroll to position [2513, 0]
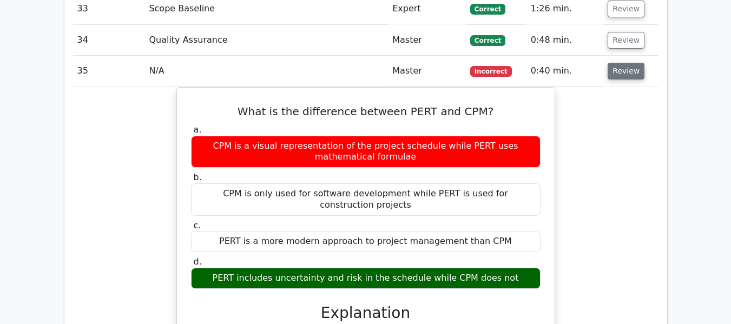
click at [620, 70] on button "Review" at bounding box center [625, 71] width 37 height 17
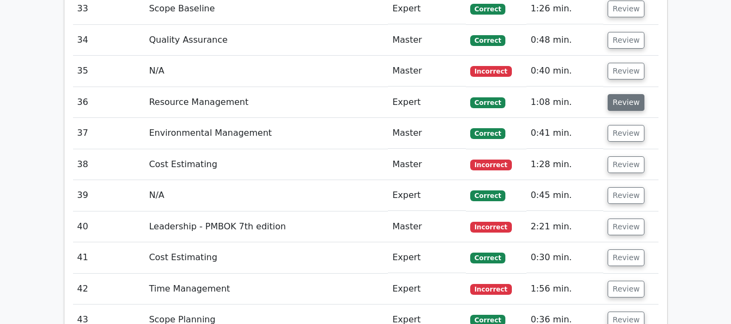
click at [623, 98] on button "Review" at bounding box center [625, 102] width 37 height 17
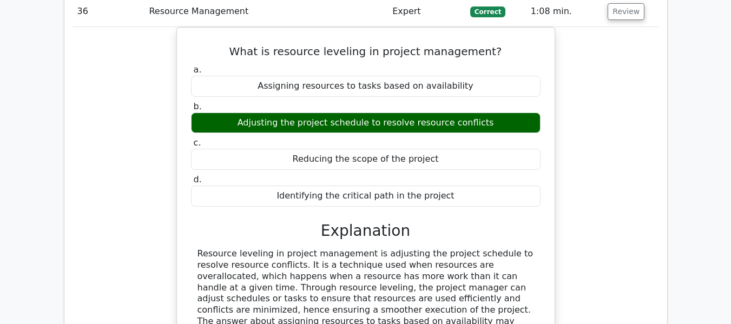
scroll to position [2567, 0]
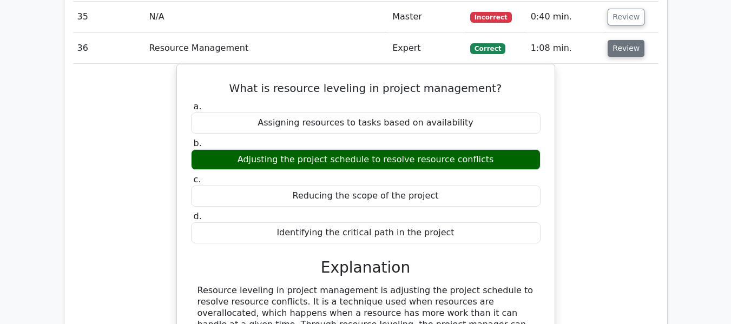
click at [618, 50] on button "Review" at bounding box center [625, 48] width 37 height 17
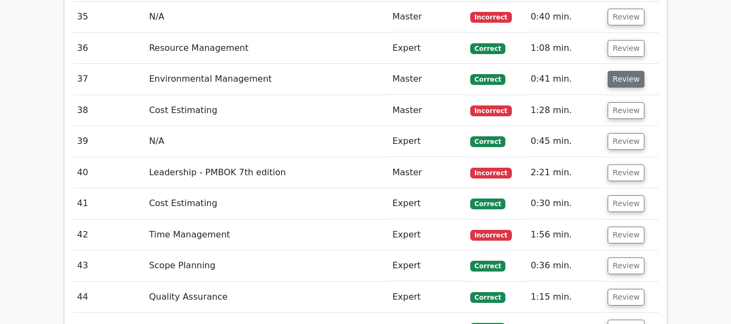
click at [619, 78] on button "Review" at bounding box center [625, 79] width 37 height 17
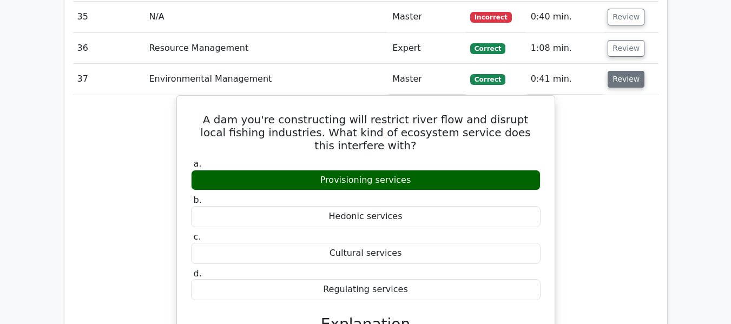
click at [627, 82] on button "Review" at bounding box center [625, 79] width 37 height 17
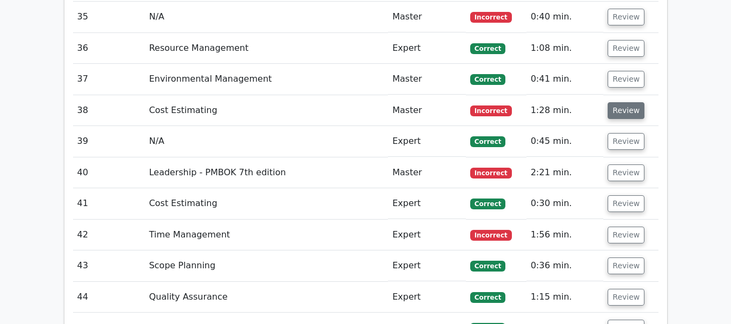
click at [622, 109] on button "Review" at bounding box center [625, 110] width 37 height 17
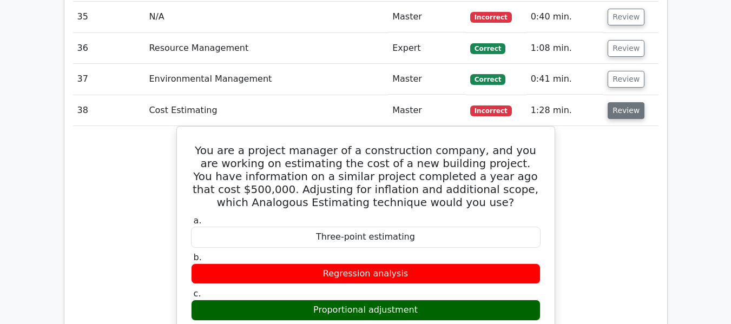
click at [622, 109] on button "Review" at bounding box center [625, 110] width 37 height 17
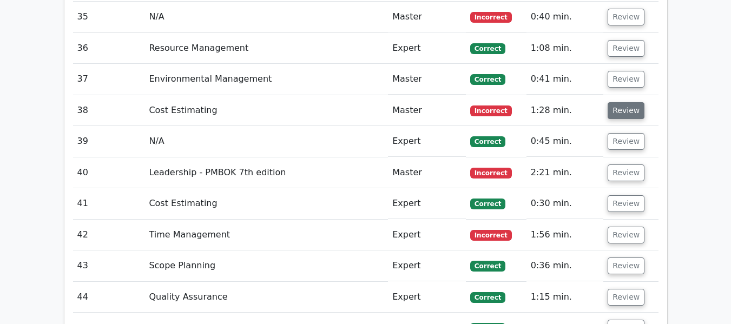
click at [632, 109] on button "Review" at bounding box center [625, 110] width 37 height 17
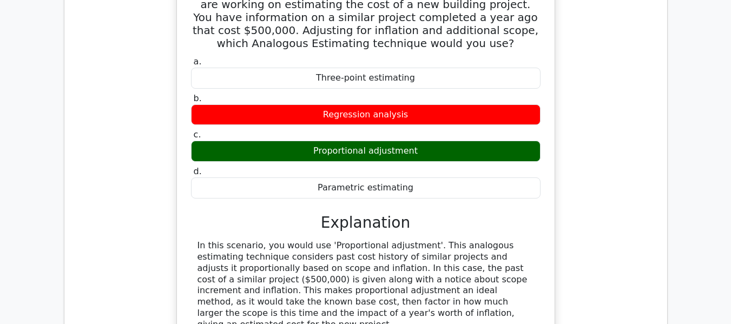
scroll to position [2621, 0]
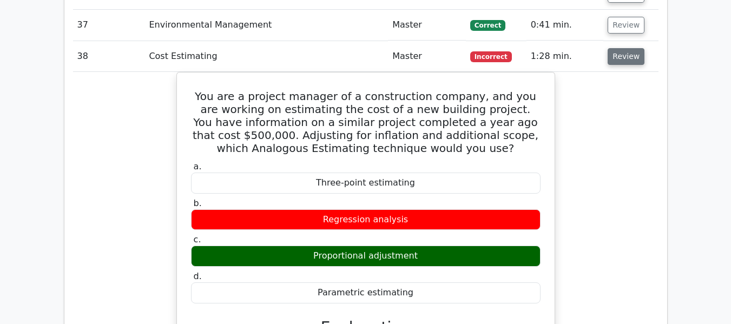
click at [621, 58] on button "Review" at bounding box center [625, 56] width 37 height 17
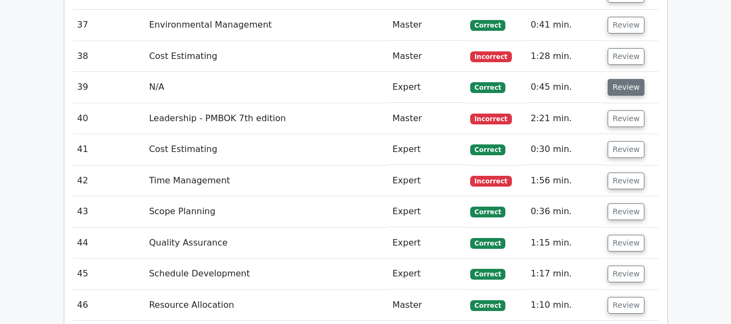
click at [618, 89] on button "Review" at bounding box center [625, 87] width 37 height 17
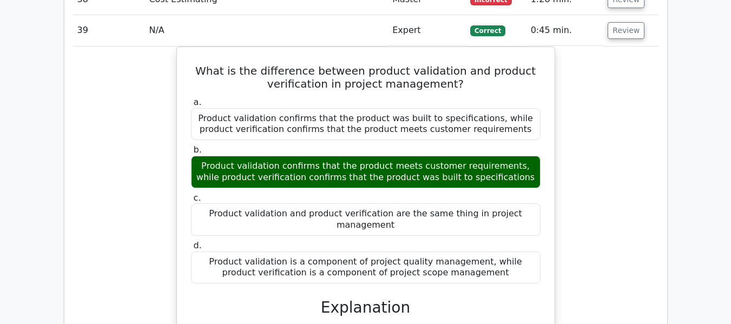
scroll to position [2675, 0]
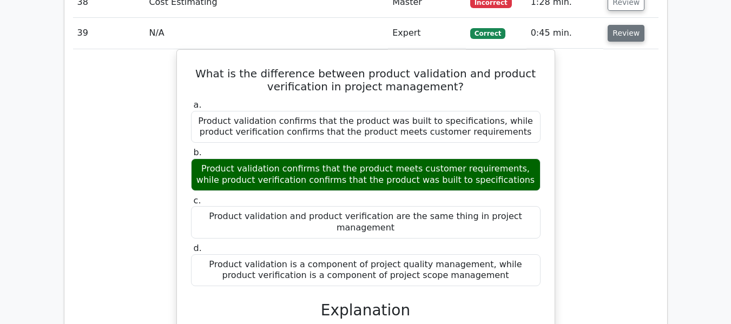
click at [620, 26] on button "Review" at bounding box center [625, 33] width 37 height 17
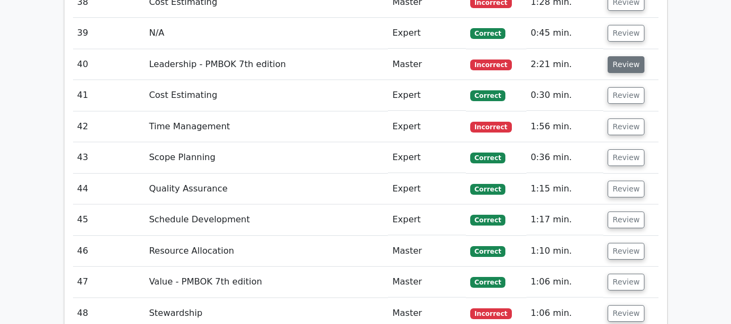
click at [618, 66] on button "Review" at bounding box center [625, 64] width 37 height 17
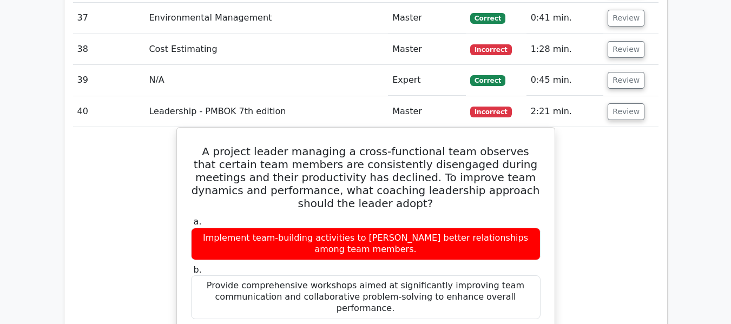
scroll to position [2621, 0]
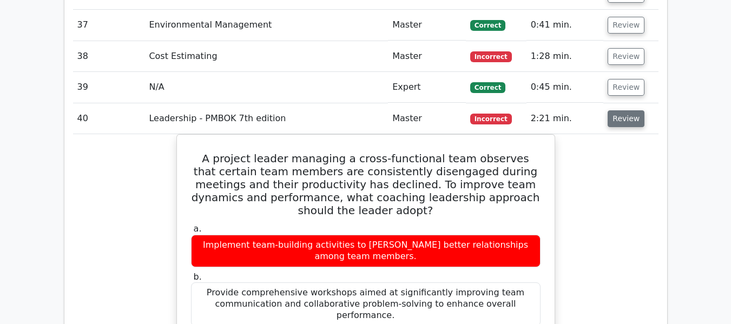
click at [622, 117] on button "Review" at bounding box center [625, 118] width 37 height 17
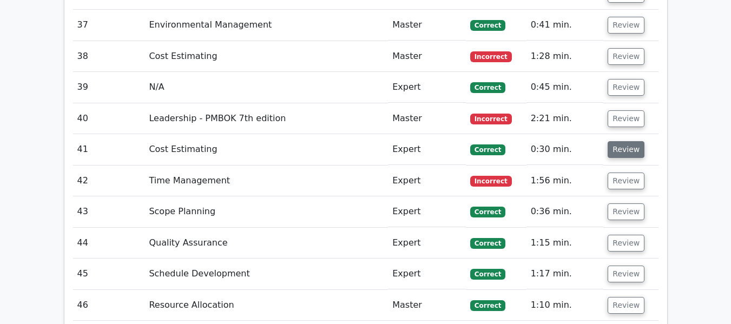
click at [619, 149] on button "Review" at bounding box center [625, 149] width 37 height 17
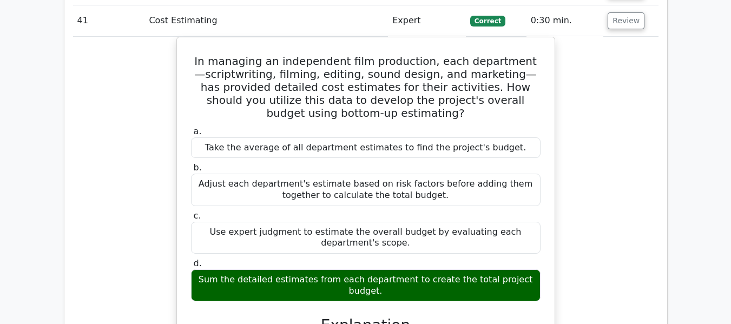
scroll to position [2730, 0]
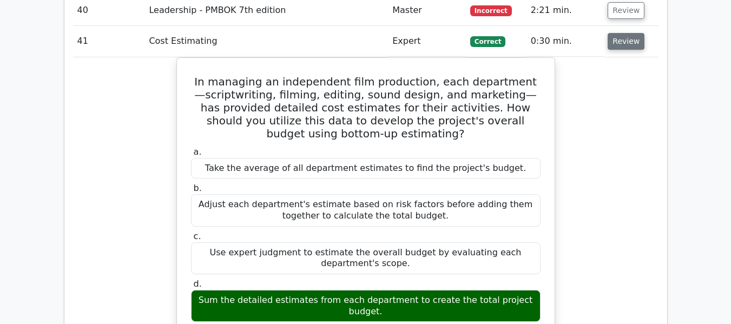
click at [619, 39] on button "Review" at bounding box center [625, 41] width 37 height 17
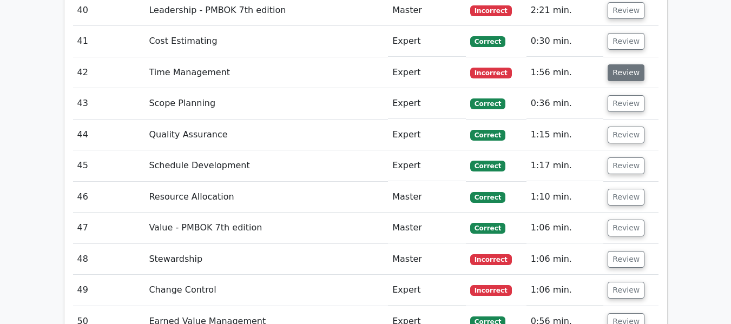
click at [617, 70] on button "Review" at bounding box center [625, 72] width 37 height 17
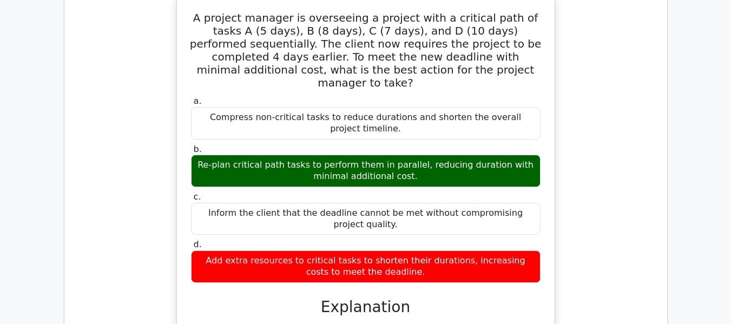
scroll to position [2838, 0]
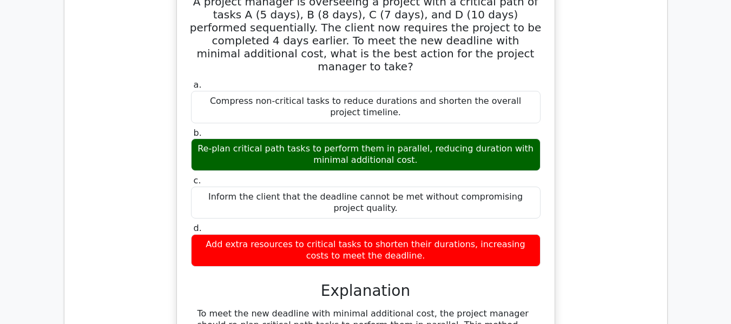
drag, startPoint x: 192, startPoint y: 4, endPoint x: 434, endPoint y: 220, distance: 324.0
click at [434, 222] on div "A project manager is overseeing a project with a critical path of tasks A (5 da…" at bounding box center [365, 249] width 369 height 535
copy div "A project manager is overseeing a project with a critical path of tasks A (5 da…"
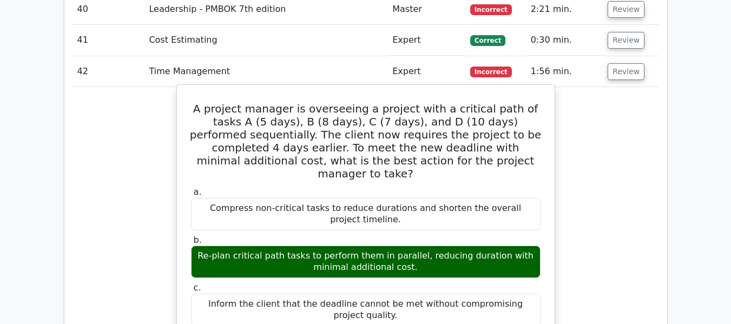
scroll to position [2730, 0]
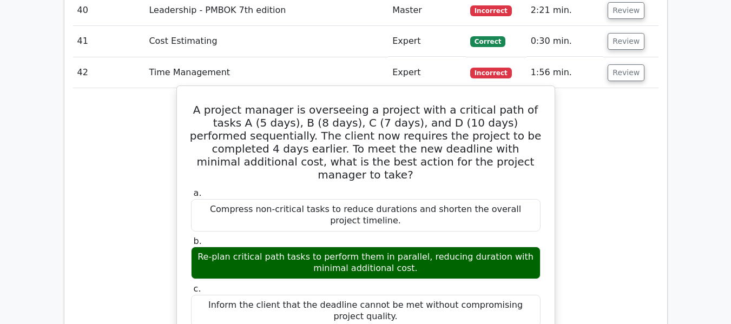
click at [351, 128] on h5 "A project manager is overseeing a project with a critical path of tasks A (5 da…" at bounding box center [365, 142] width 351 height 78
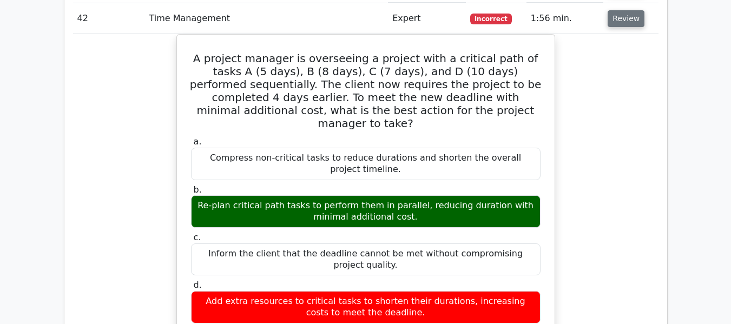
click at [629, 23] on button "Review" at bounding box center [625, 18] width 37 height 17
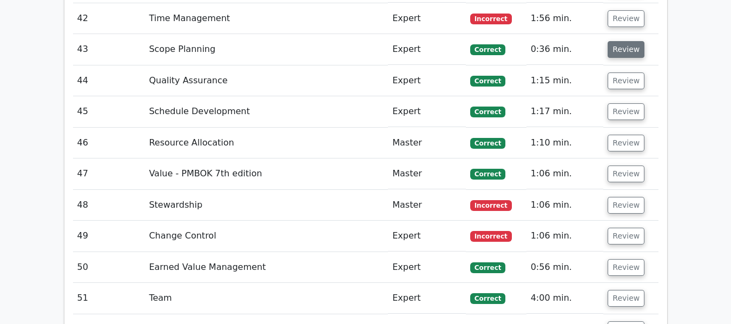
click at [619, 51] on button "Review" at bounding box center [625, 49] width 37 height 17
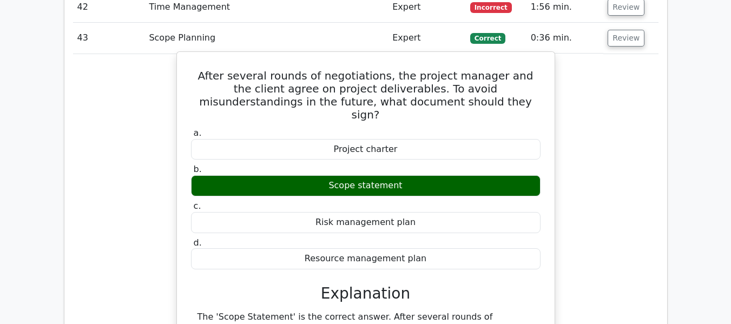
scroll to position [2675, 0]
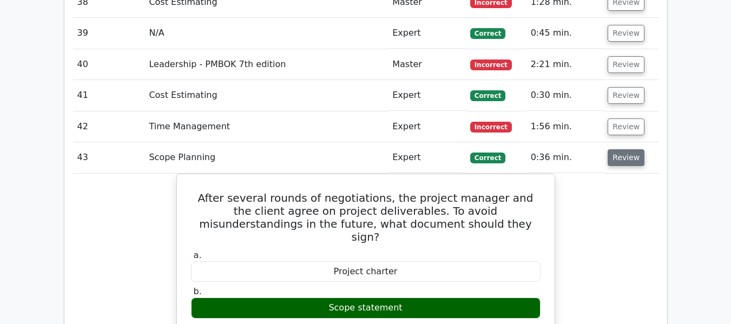
click at [633, 155] on button "Review" at bounding box center [625, 157] width 37 height 17
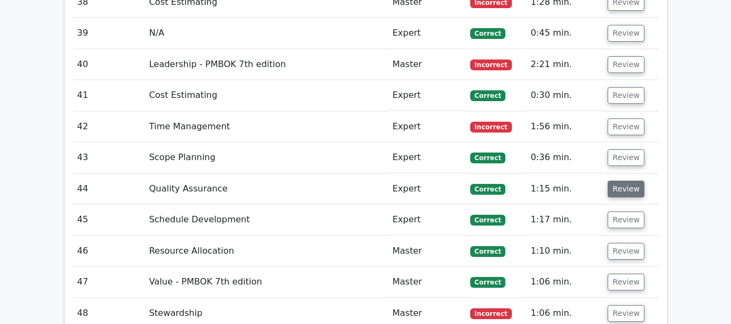
click at [618, 187] on button "Review" at bounding box center [625, 189] width 37 height 17
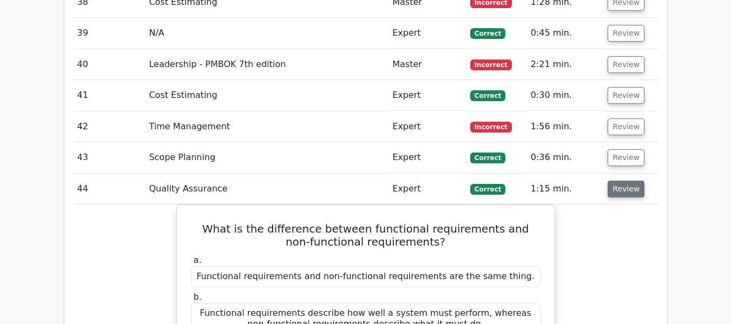
click at [630, 187] on button "Review" at bounding box center [625, 189] width 37 height 17
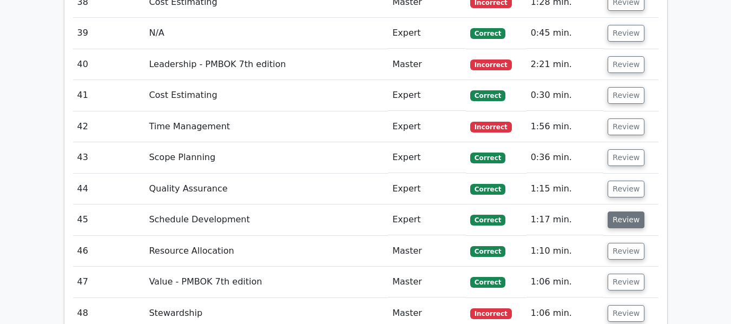
click at [621, 220] on button "Review" at bounding box center [625, 219] width 37 height 17
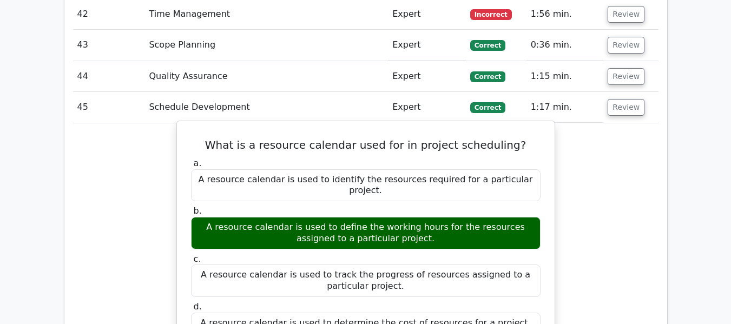
scroll to position [2784, 0]
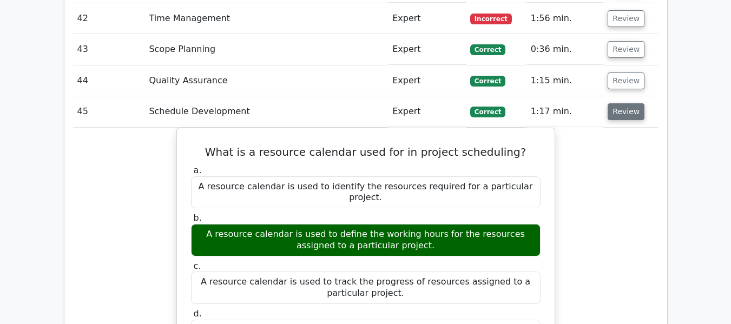
click at [619, 109] on button "Review" at bounding box center [625, 111] width 37 height 17
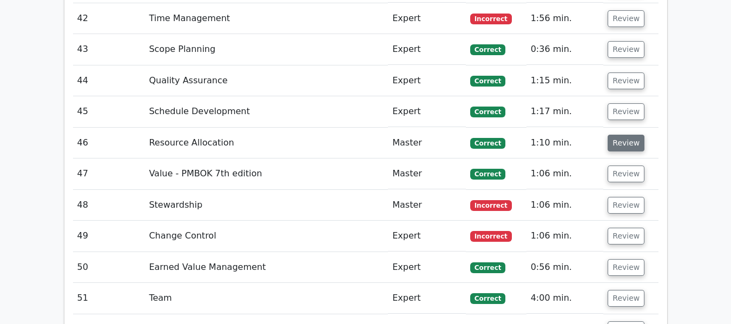
click at [617, 140] on button "Review" at bounding box center [625, 143] width 37 height 17
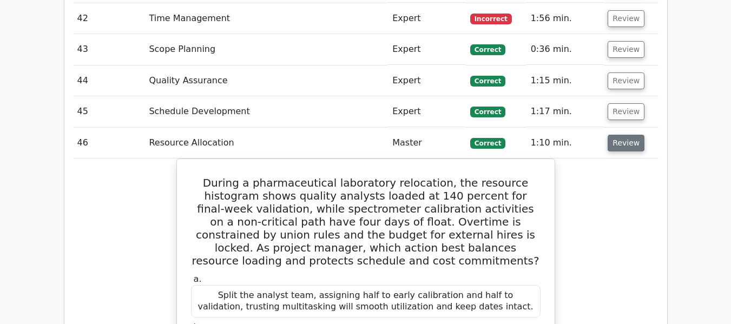
click at [621, 136] on button "Review" at bounding box center [625, 143] width 37 height 17
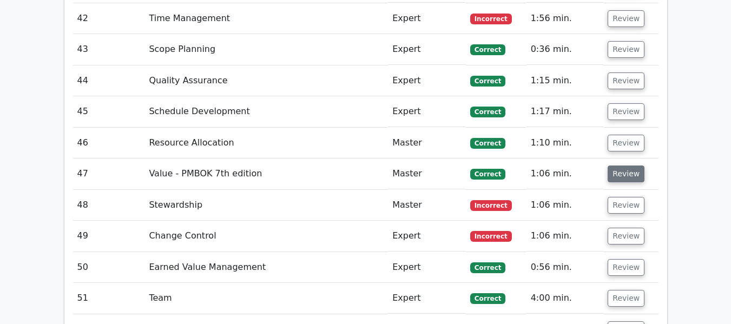
click at [616, 175] on button "Review" at bounding box center [625, 173] width 37 height 17
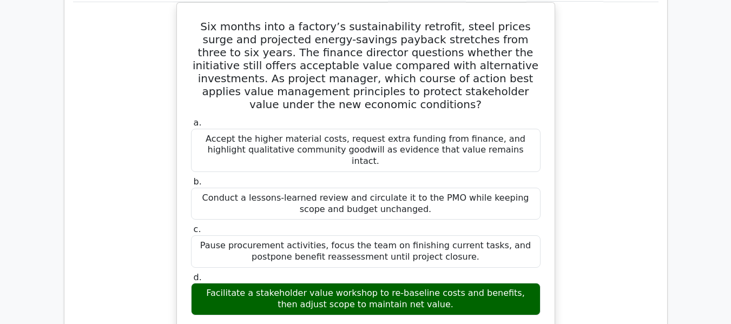
scroll to position [2838, 0]
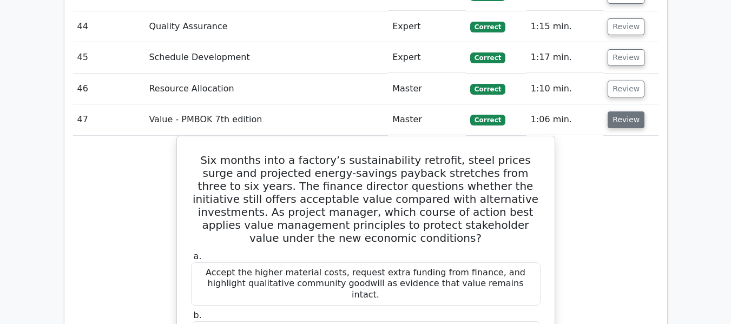
click at [620, 121] on button "Review" at bounding box center [625, 119] width 37 height 17
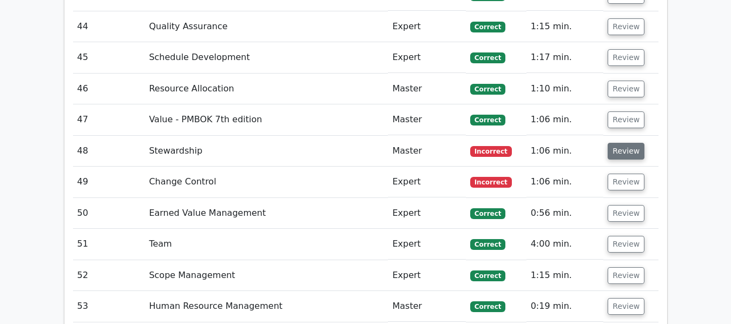
click at [619, 151] on button "Review" at bounding box center [625, 151] width 37 height 17
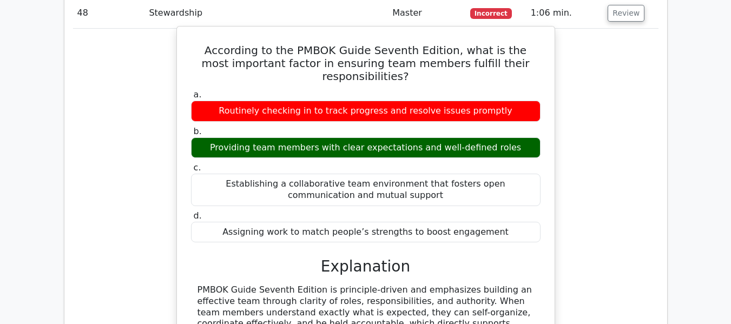
scroll to position [2946, 0]
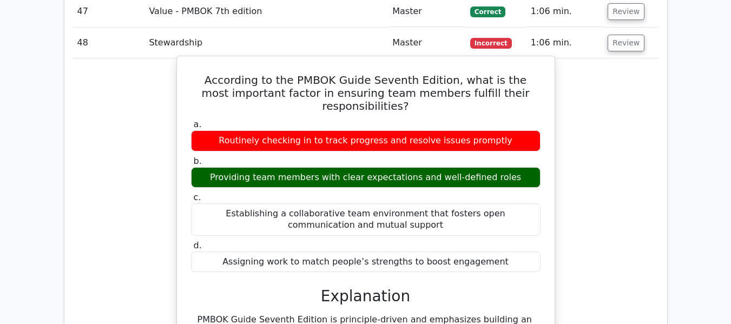
drag, startPoint x: 208, startPoint y: 79, endPoint x: 503, endPoint y: 247, distance: 339.2
click at [503, 247] on div "According to the PMBOK Guide Seventh Edition, what is the most important factor…" at bounding box center [365, 258] width 369 height 395
copy div "According to the PMBOK Guide Seventh Edition, what is the most important factor…"
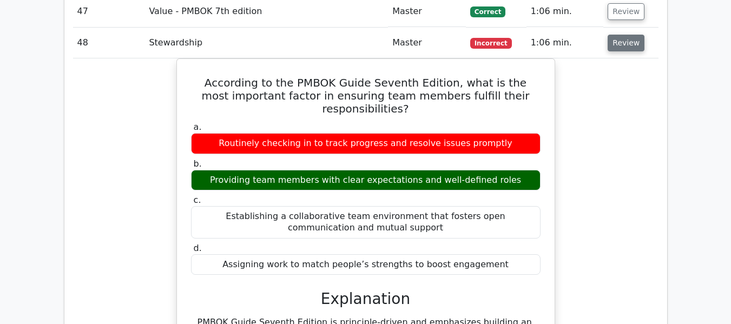
click at [620, 44] on button "Review" at bounding box center [625, 43] width 37 height 17
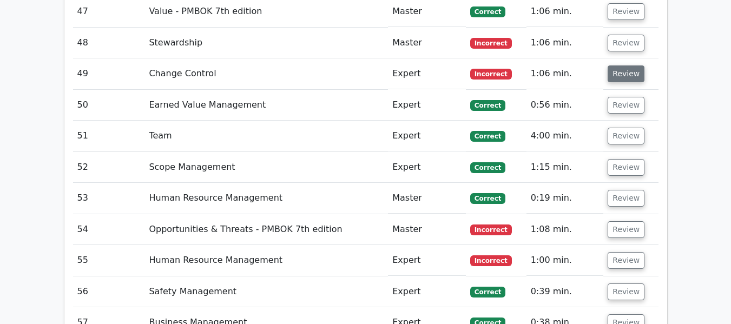
click at [621, 74] on button "Review" at bounding box center [625, 73] width 37 height 17
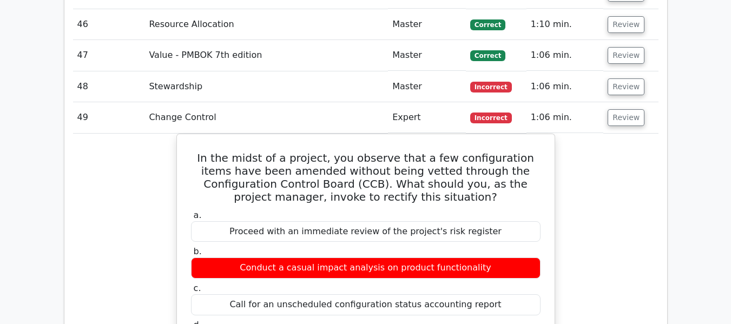
scroll to position [2892, 0]
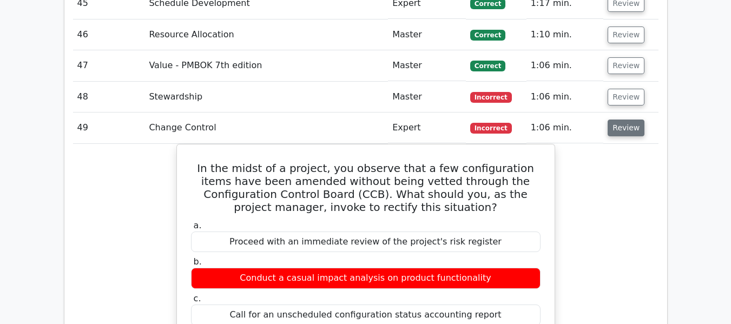
click at [612, 136] on button "Review" at bounding box center [625, 127] width 37 height 17
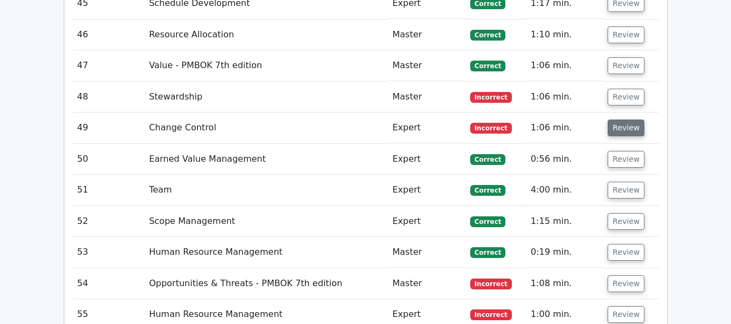
click at [626, 130] on button "Review" at bounding box center [625, 127] width 37 height 17
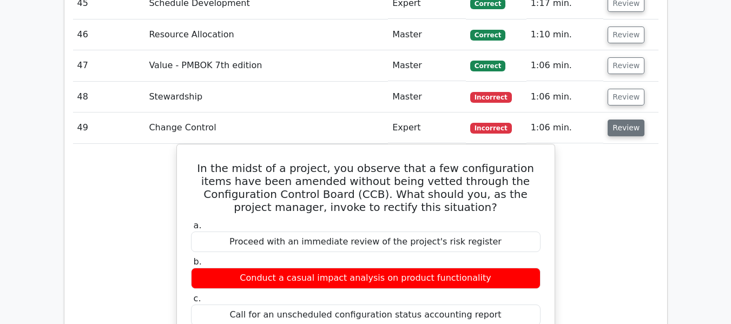
click at [626, 130] on button "Review" at bounding box center [625, 127] width 37 height 17
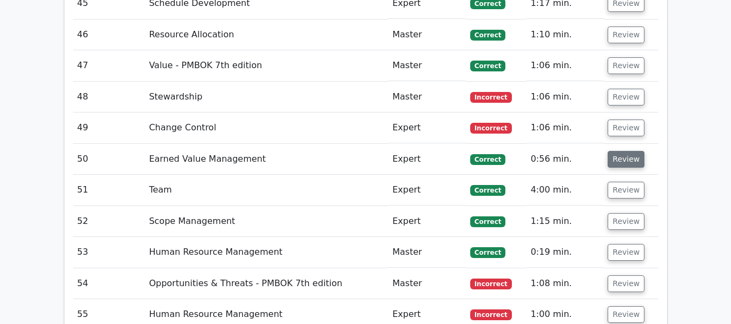
click at [618, 156] on button "Review" at bounding box center [625, 159] width 37 height 17
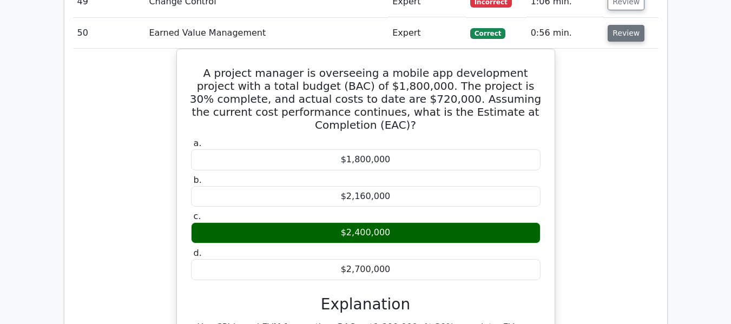
scroll to position [3000, 0]
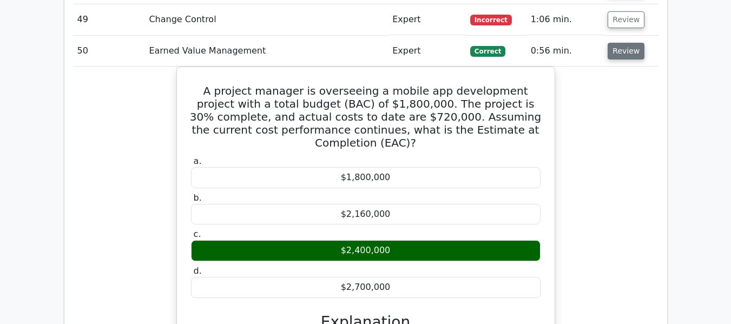
click at [618, 52] on button "Review" at bounding box center [625, 51] width 37 height 17
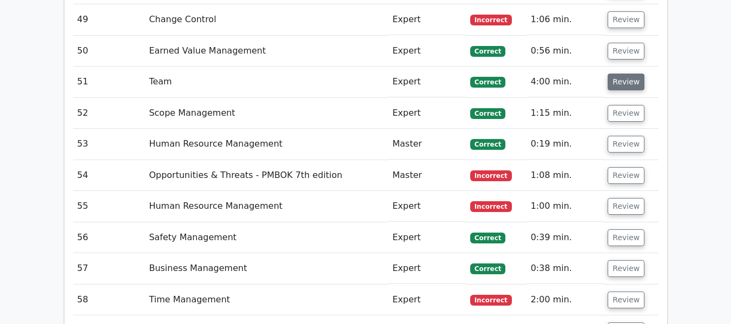
click at [620, 80] on button "Review" at bounding box center [625, 82] width 37 height 17
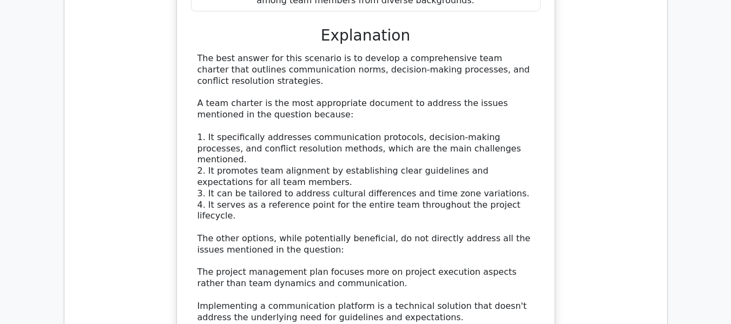
scroll to position [3487, 0]
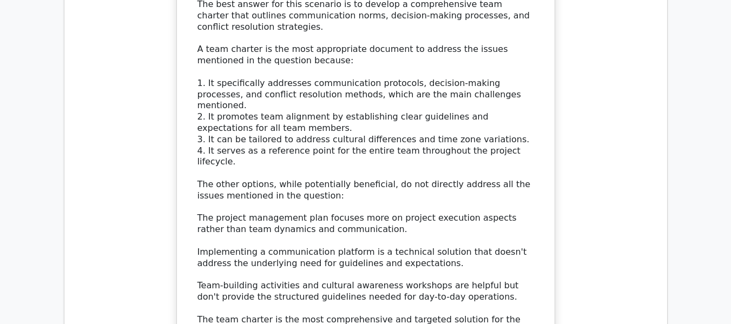
click at [281, 137] on div "The best answer for this scenario is to develop a comprehensive team charter th…" at bounding box center [365, 167] width 336 height 337
click at [353, 138] on div "The best answer for this scenario is to develop a comprehensive team charter th…" at bounding box center [365, 167] width 336 height 337
click at [295, 171] on div "The best answer for this scenario is to develop a comprehensive team charter th…" at bounding box center [365, 167] width 336 height 337
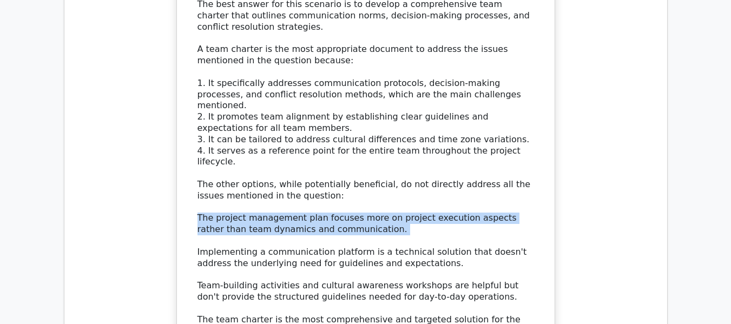
click at [295, 171] on div "The best answer for this scenario is to develop a comprehensive team charter th…" at bounding box center [365, 167] width 336 height 337
click at [251, 173] on div "The best answer for this scenario is to develop a comprehensive team charter th…" at bounding box center [365, 167] width 336 height 337
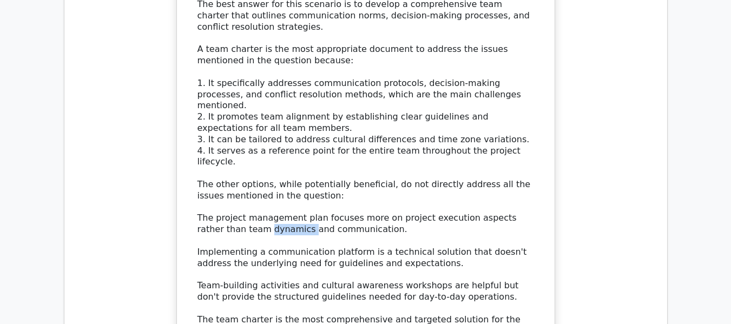
click at [251, 173] on div "The best answer for this scenario is to develop a comprehensive team charter th…" at bounding box center [365, 167] width 336 height 337
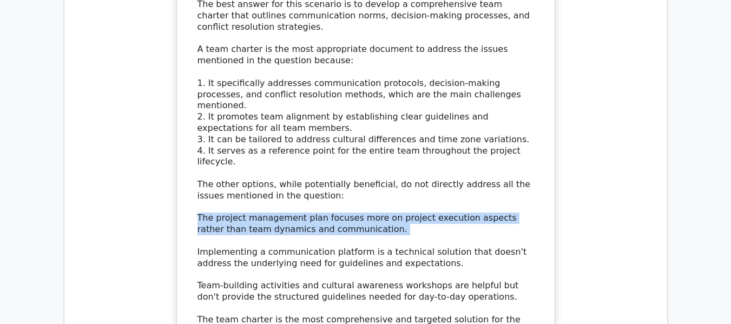
click at [251, 173] on div "The best answer for this scenario is to develop a comprehensive team charter th…" at bounding box center [365, 167] width 336 height 337
click at [313, 173] on div "The best answer for this scenario is to develop a comprehensive team charter th…" at bounding box center [365, 167] width 336 height 337
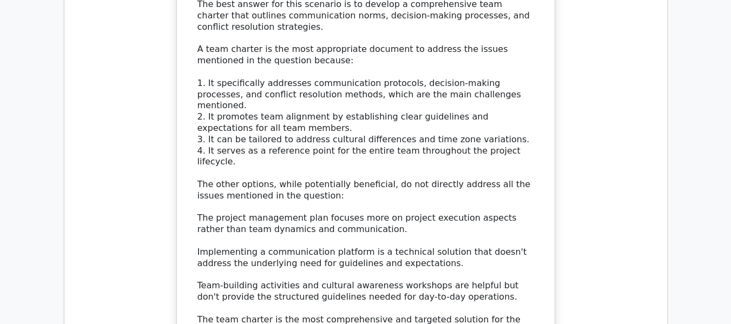
click at [376, 171] on div "The best answer for this scenario is to develop a comprehensive team charter th…" at bounding box center [365, 167] width 336 height 337
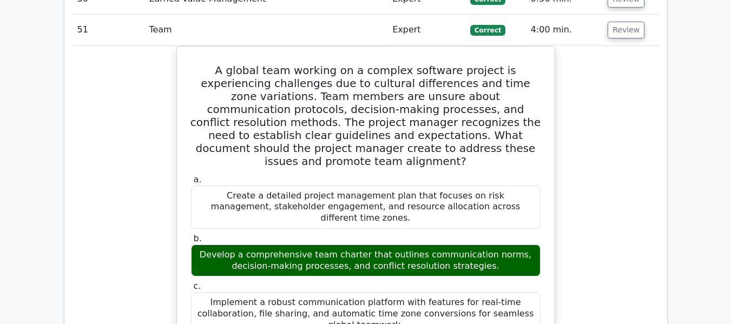
scroll to position [3054, 0]
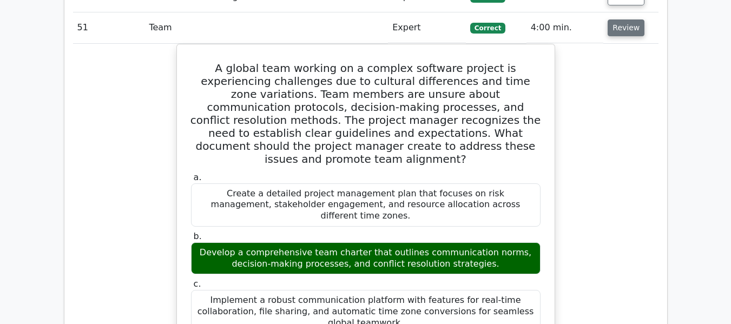
click at [626, 24] on button "Review" at bounding box center [625, 27] width 37 height 17
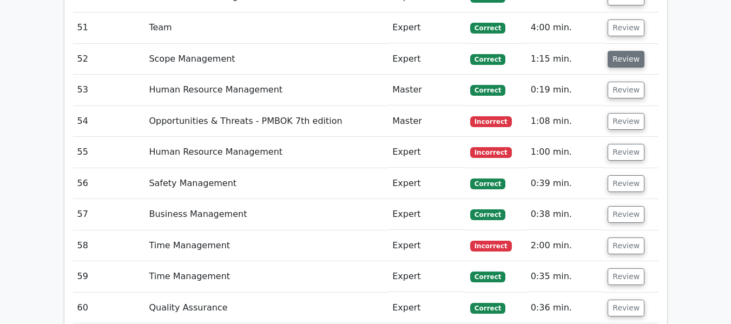
click at [626, 58] on button "Review" at bounding box center [625, 59] width 37 height 17
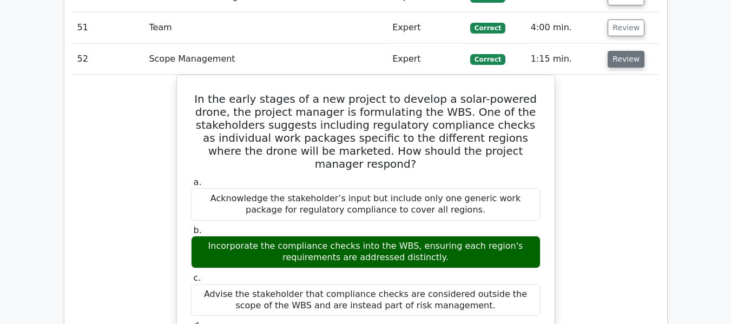
click at [620, 55] on button "Review" at bounding box center [625, 59] width 37 height 17
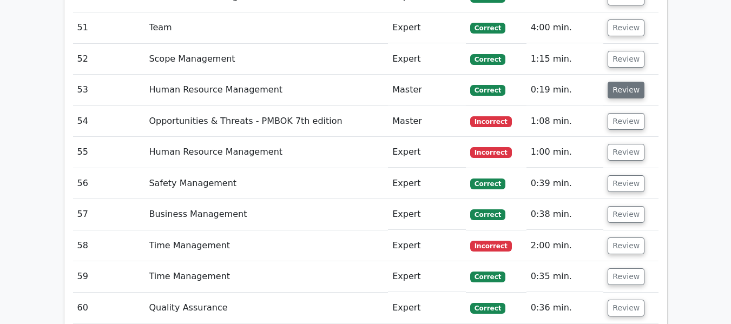
click at [619, 88] on button "Review" at bounding box center [625, 90] width 37 height 17
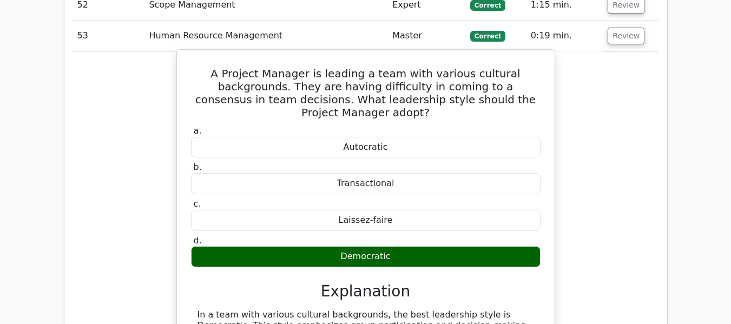
scroll to position [3000, 0]
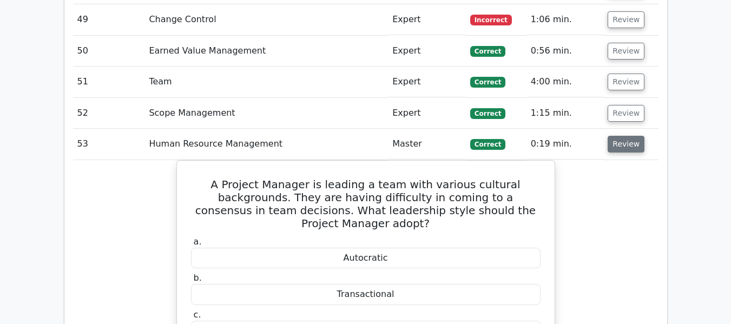
click at [631, 143] on button "Review" at bounding box center [625, 144] width 37 height 17
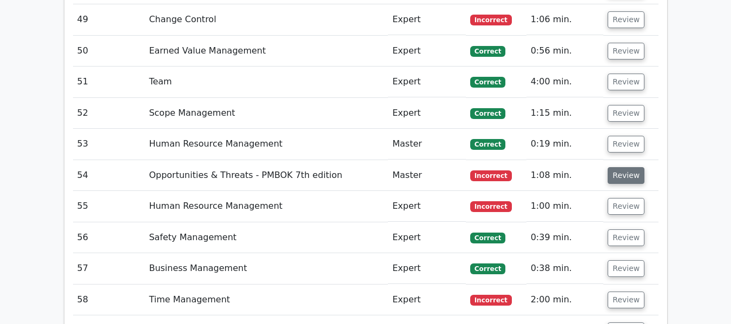
click at [625, 174] on button "Review" at bounding box center [625, 175] width 37 height 17
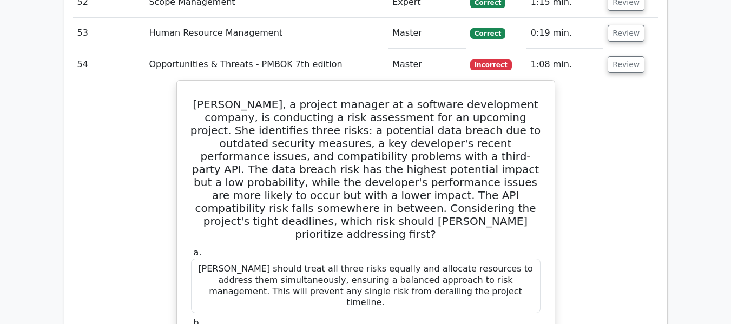
scroll to position [3108, 0]
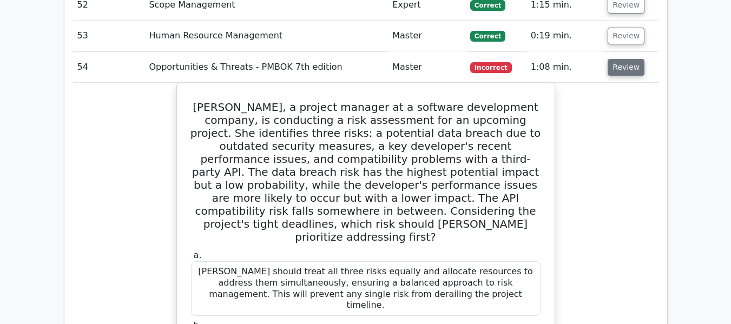
click at [632, 69] on button "Review" at bounding box center [625, 67] width 37 height 17
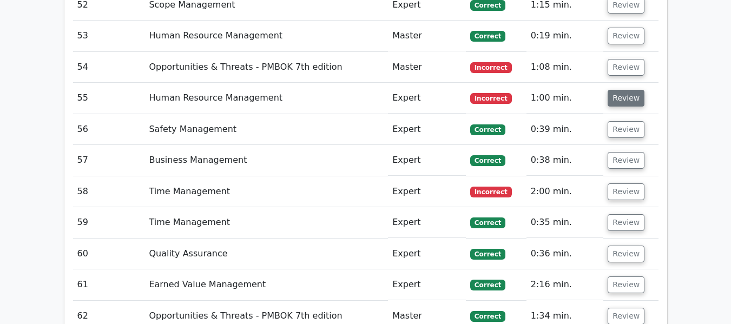
click at [617, 97] on button "Review" at bounding box center [625, 98] width 37 height 17
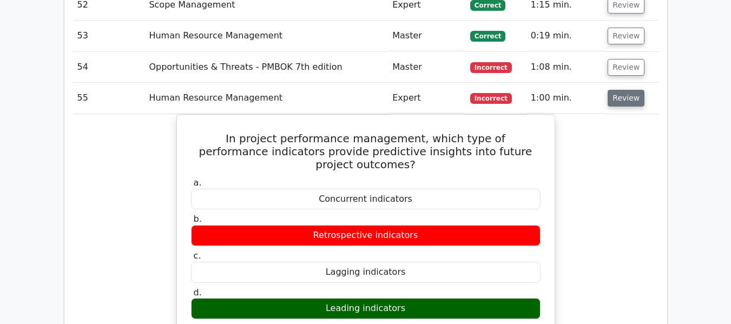
click at [617, 103] on button "Review" at bounding box center [625, 98] width 37 height 17
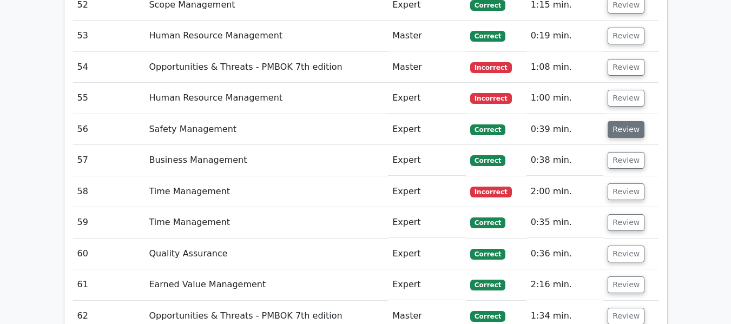
click at [618, 132] on button "Review" at bounding box center [625, 129] width 37 height 17
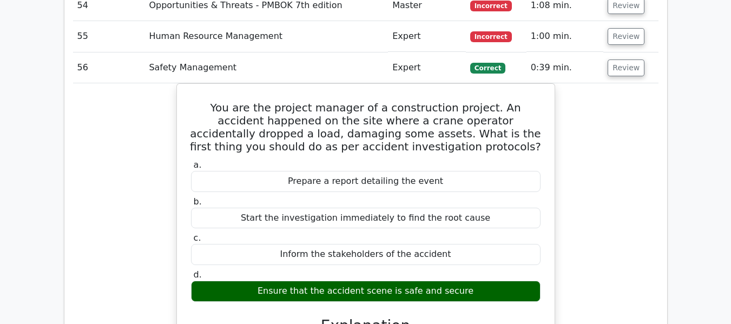
scroll to position [3162, 0]
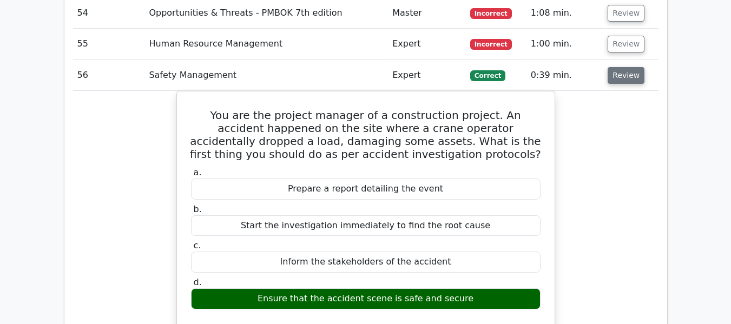
click at [620, 72] on button "Review" at bounding box center [625, 75] width 37 height 17
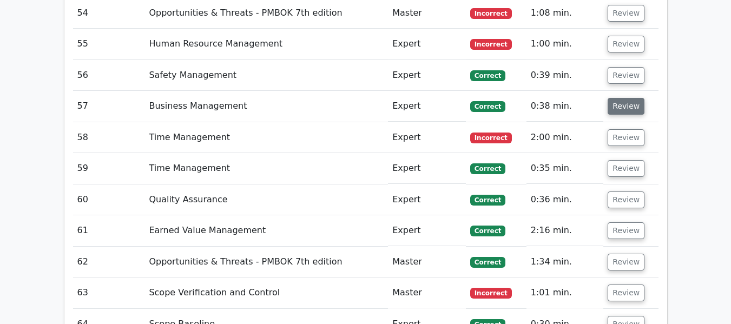
click at [622, 111] on button "Review" at bounding box center [625, 106] width 37 height 17
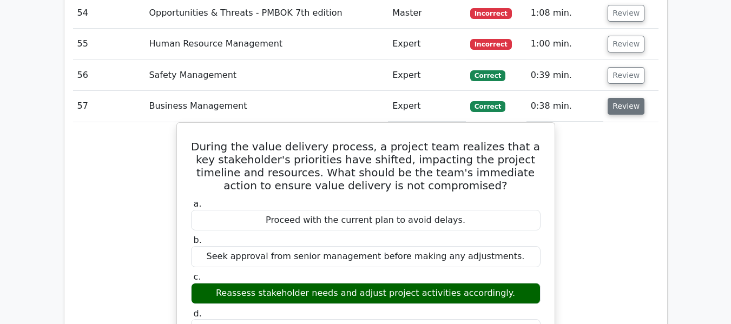
click at [627, 104] on button "Review" at bounding box center [625, 106] width 37 height 17
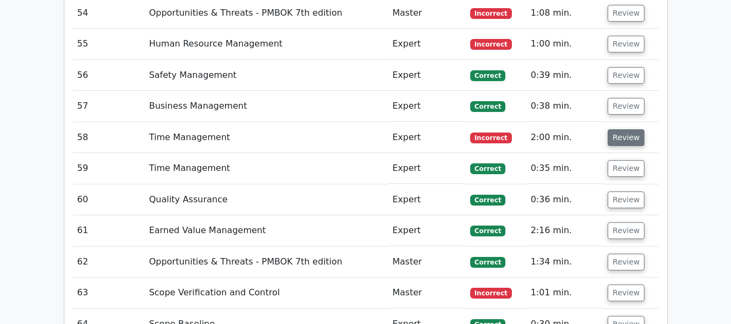
click at [622, 138] on button "Review" at bounding box center [625, 137] width 37 height 17
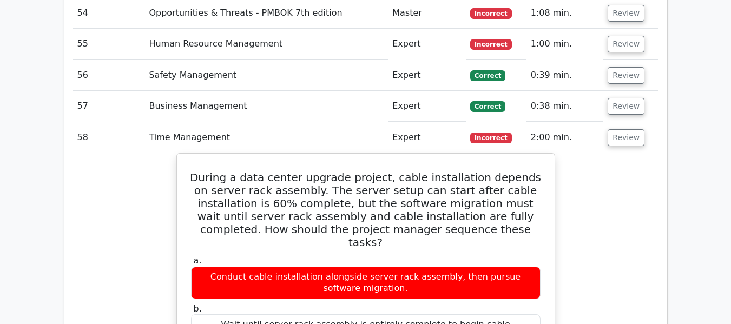
click at [620, 140] on button "Review" at bounding box center [625, 137] width 37 height 17
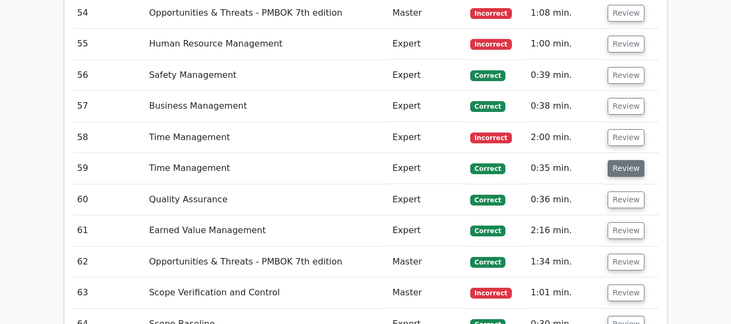
click at [619, 168] on button "Review" at bounding box center [625, 168] width 37 height 17
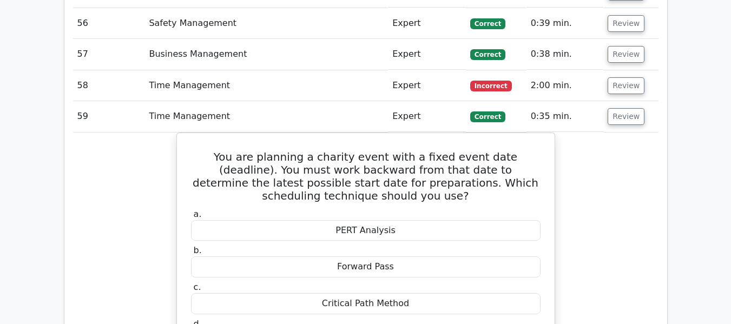
scroll to position [3216, 0]
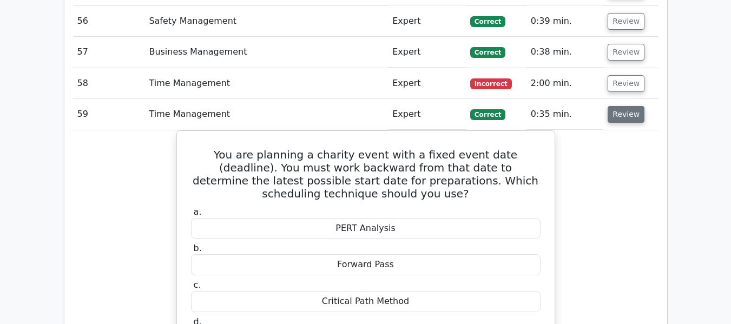
click at [620, 118] on button "Review" at bounding box center [625, 114] width 37 height 17
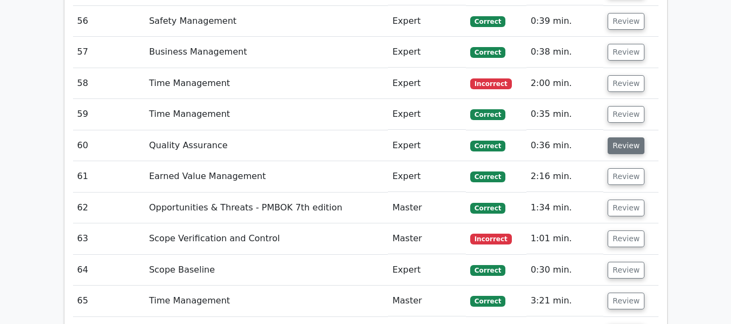
click at [620, 143] on button "Review" at bounding box center [625, 145] width 37 height 17
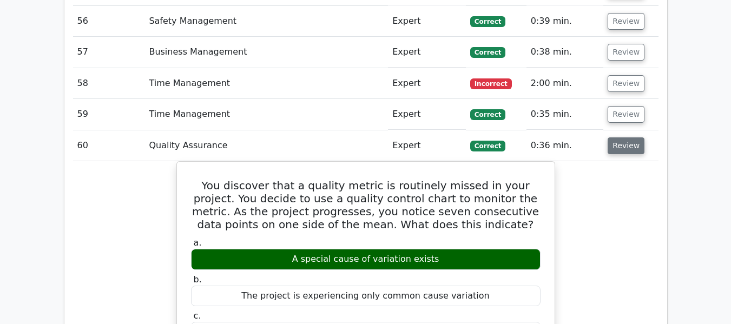
click at [632, 149] on button "Review" at bounding box center [625, 145] width 37 height 17
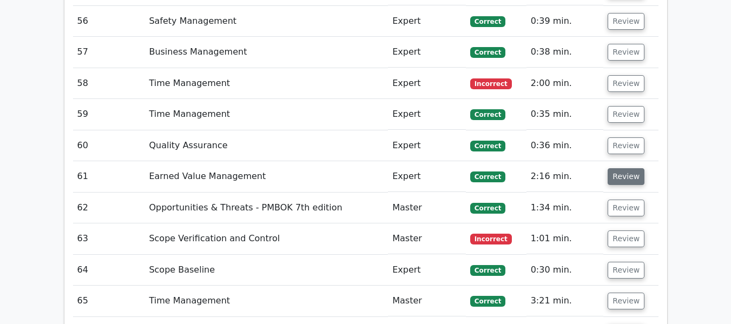
click at [622, 178] on button "Review" at bounding box center [625, 176] width 37 height 17
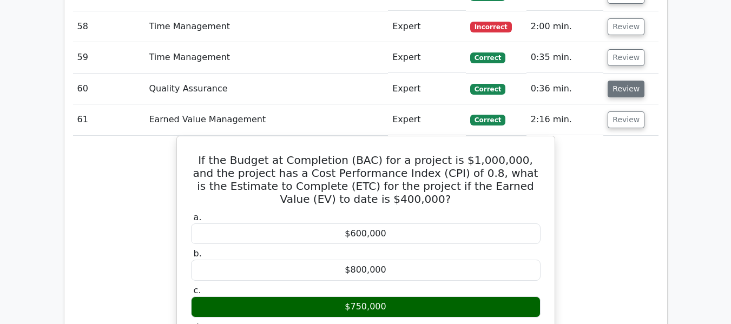
scroll to position [3270, 0]
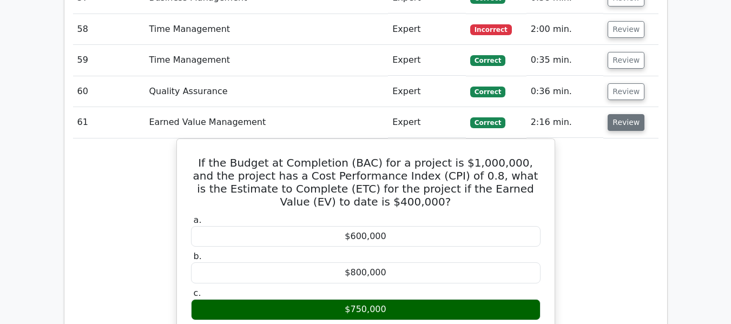
click at [616, 122] on button "Review" at bounding box center [625, 122] width 37 height 17
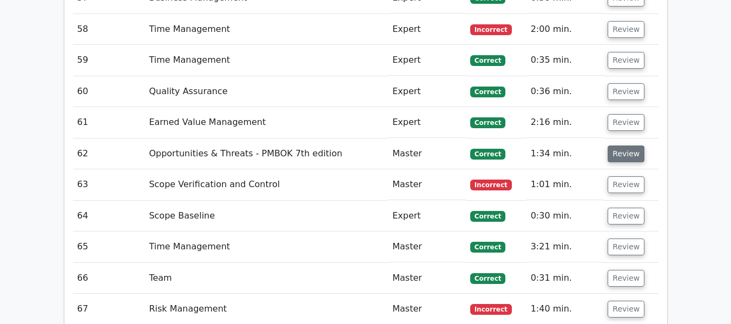
click at [626, 149] on button "Review" at bounding box center [625, 153] width 37 height 17
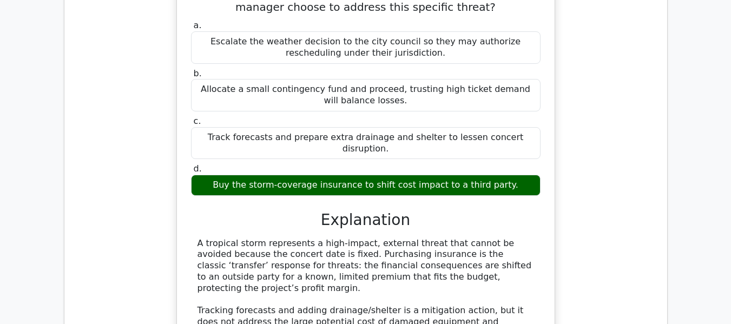
scroll to position [3378, 0]
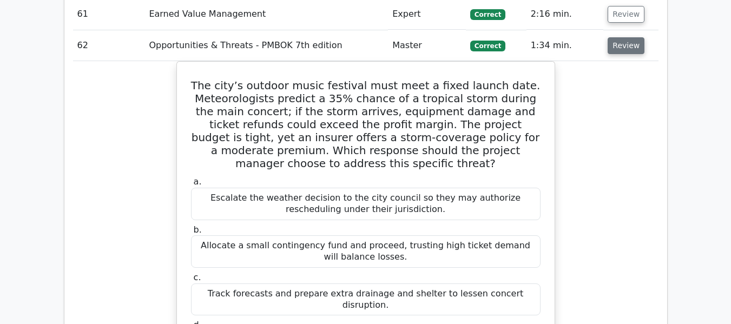
click at [624, 46] on button "Review" at bounding box center [625, 45] width 37 height 17
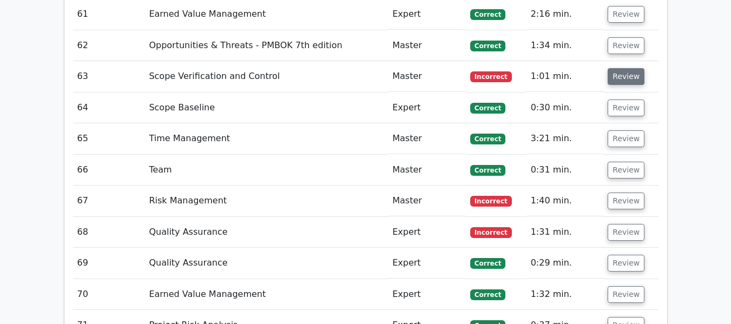
click at [622, 76] on button "Review" at bounding box center [625, 76] width 37 height 17
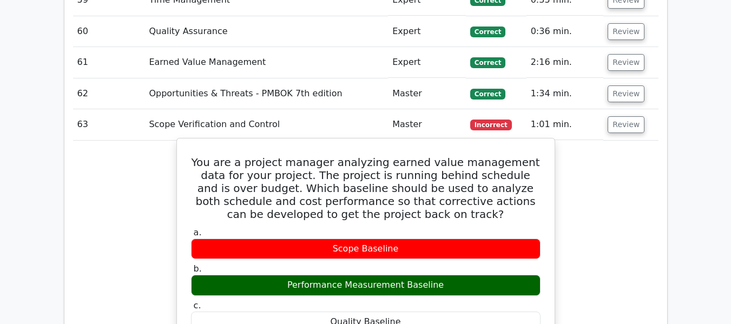
scroll to position [3324, 0]
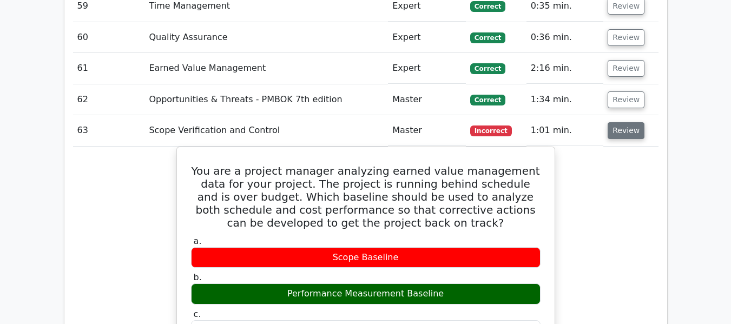
click at [626, 128] on button "Review" at bounding box center [625, 130] width 37 height 17
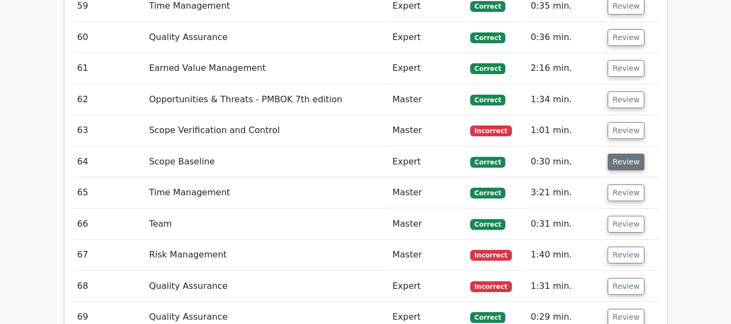
click at [619, 158] on button "Review" at bounding box center [625, 162] width 37 height 17
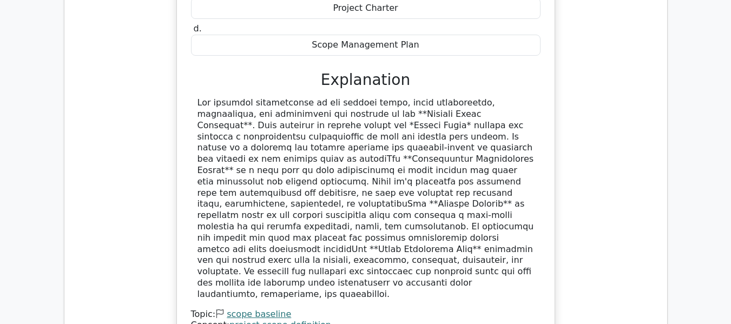
scroll to position [3433, 0]
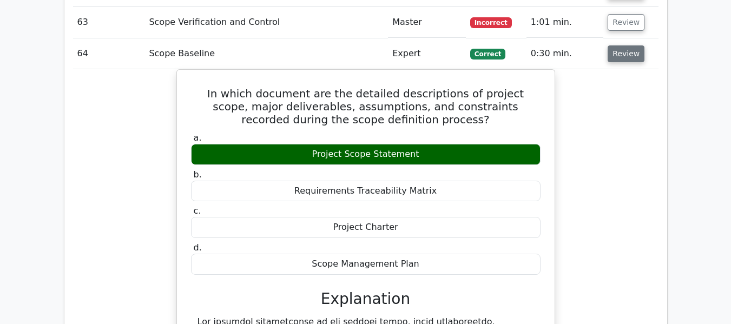
click at [625, 58] on button "Review" at bounding box center [625, 53] width 37 height 17
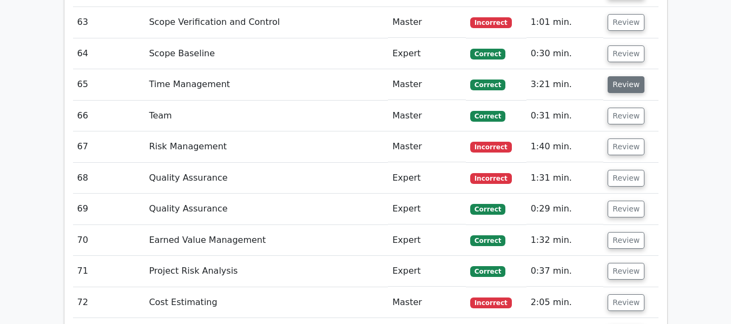
click at [622, 84] on button "Review" at bounding box center [625, 84] width 37 height 17
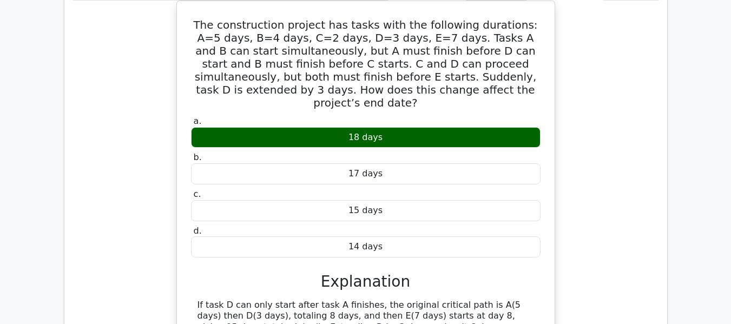
scroll to position [3487, 0]
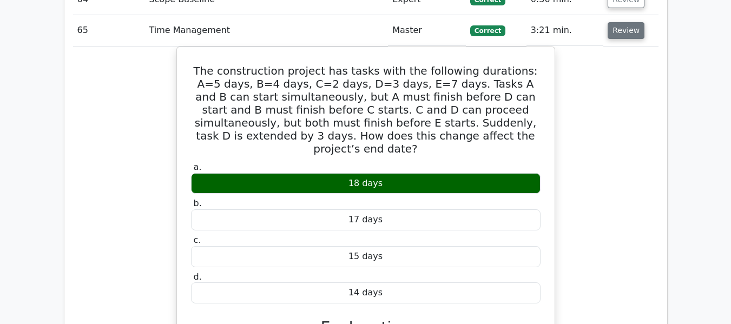
click at [617, 28] on button "Review" at bounding box center [625, 30] width 37 height 17
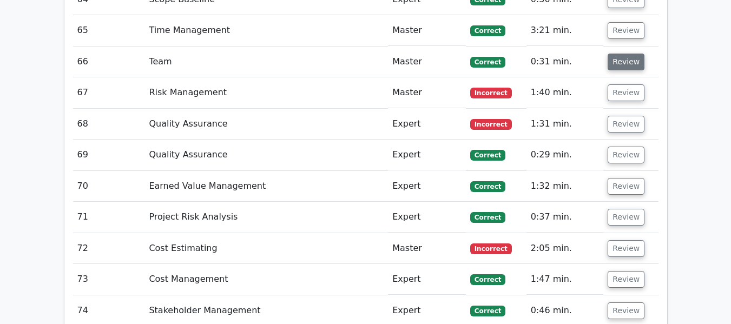
click at [624, 60] on button "Review" at bounding box center [625, 62] width 37 height 17
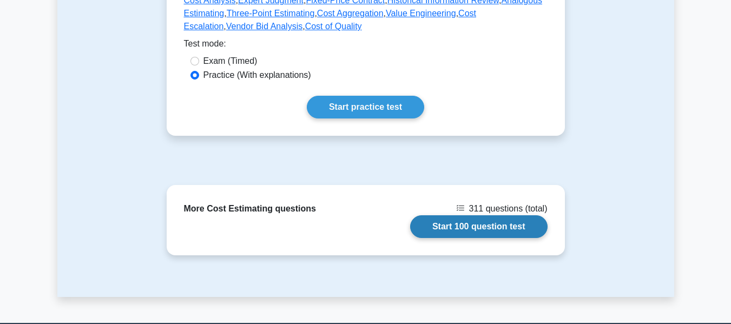
scroll to position [541, 0]
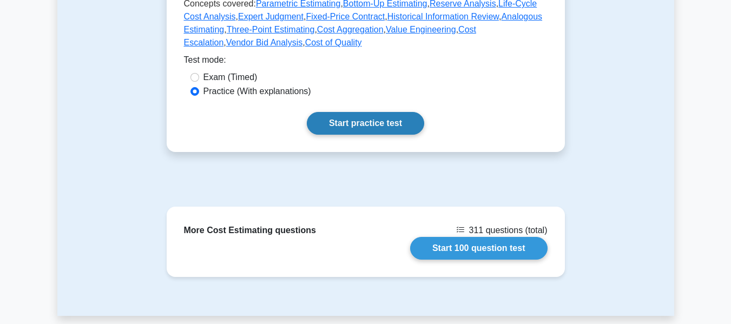
click at [351, 112] on link "Start practice test" at bounding box center [365, 123] width 117 height 23
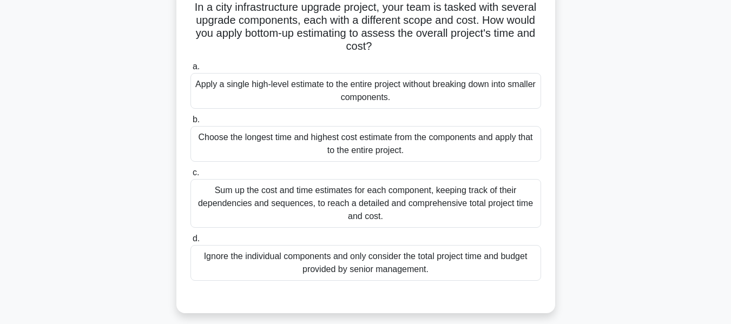
scroll to position [78, 0]
click at [441, 191] on div "Sum up the cost and time estimates for each component, keeping track of their d…" at bounding box center [365, 202] width 350 height 49
click at [190, 176] on input "c. Sum up the cost and time estimates for each component, keeping track of thei…" at bounding box center [190, 172] width 0 height 7
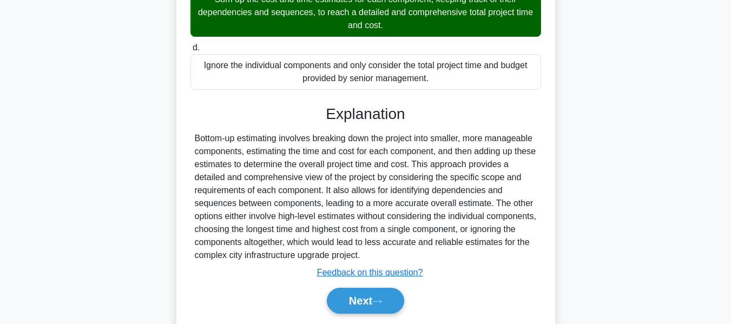
scroll to position [294, 0]
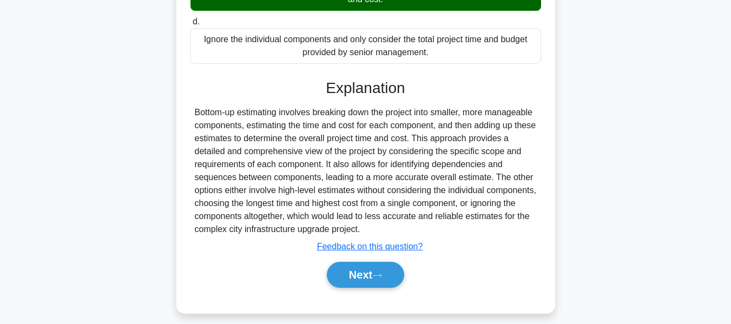
drag, startPoint x: 357, startPoint y: 273, endPoint x: 362, endPoint y: 262, distance: 12.6
click at [357, 273] on button "Next" at bounding box center [365, 275] width 77 height 26
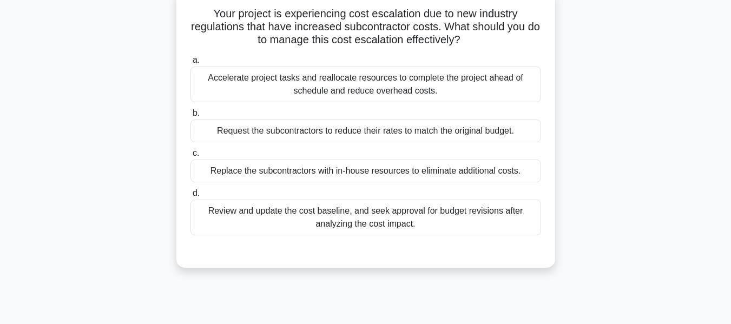
scroll to position [79, 0]
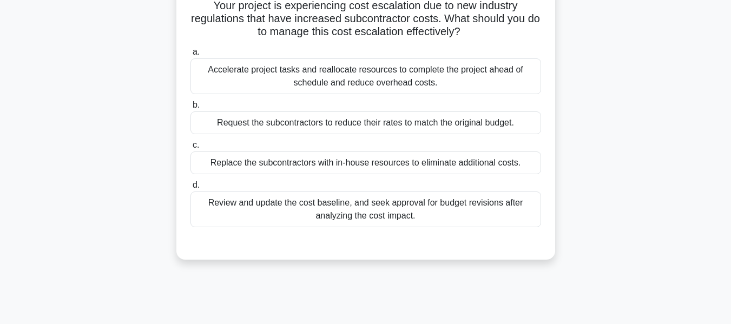
click at [393, 210] on div "Review and update the cost baseline, and seek approval for budget revisions aft…" at bounding box center [365, 209] width 350 height 36
click at [190, 189] on input "d. Review and update the cost baseline, and seek approval for budget revisions …" at bounding box center [190, 185] width 0 height 7
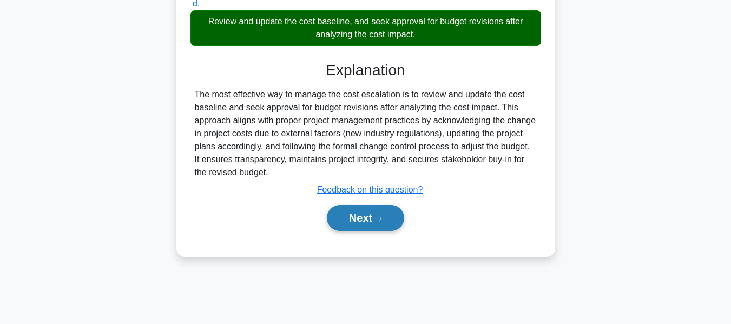
drag, startPoint x: 368, startPoint y: 218, endPoint x: 377, endPoint y: 215, distance: 9.7
click at [368, 218] on button "Next" at bounding box center [365, 218] width 77 height 26
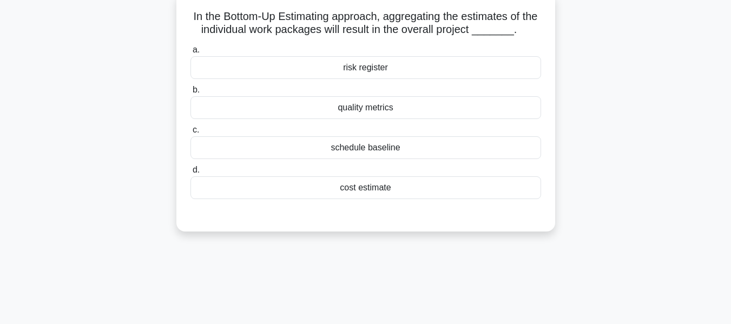
scroll to position [72, 0]
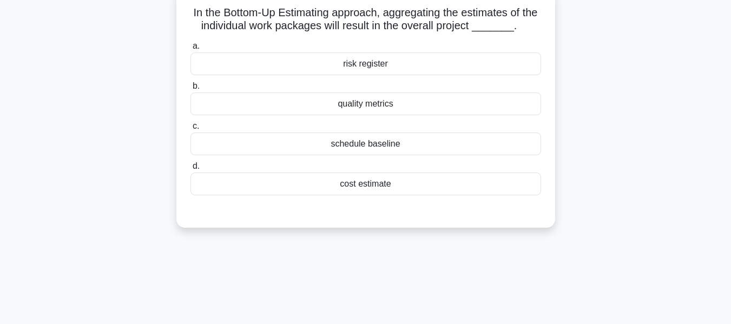
click at [366, 183] on div "cost estimate" at bounding box center [365, 183] width 350 height 23
click at [190, 170] on input "d. cost estimate" at bounding box center [190, 166] width 0 height 7
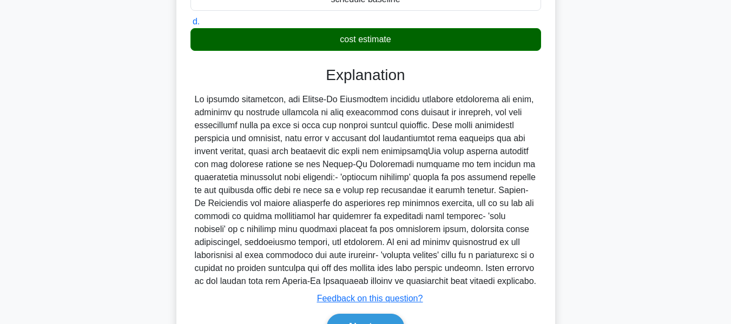
scroll to position [278, 0]
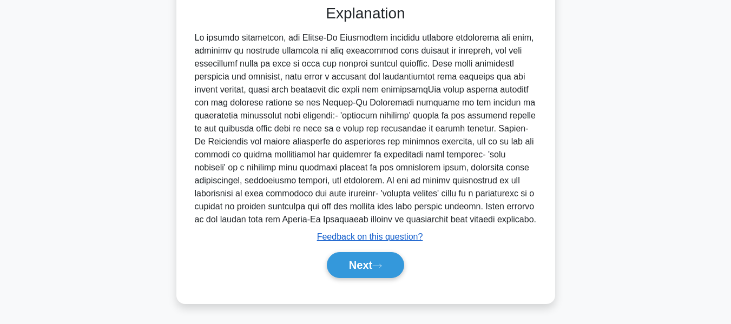
drag, startPoint x: 367, startPoint y: 263, endPoint x: 381, endPoint y: 240, distance: 27.6
click at [367, 263] on button "Next" at bounding box center [365, 265] width 77 height 26
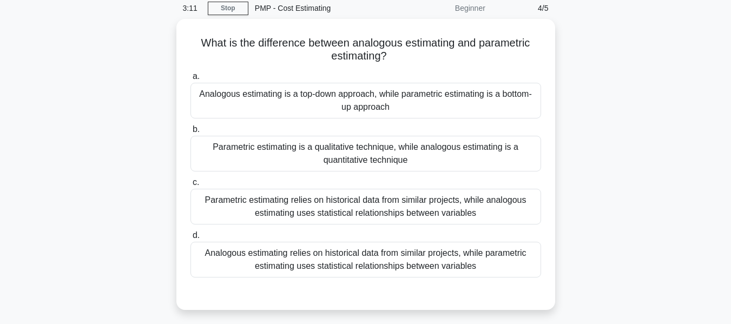
scroll to position [62, 0]
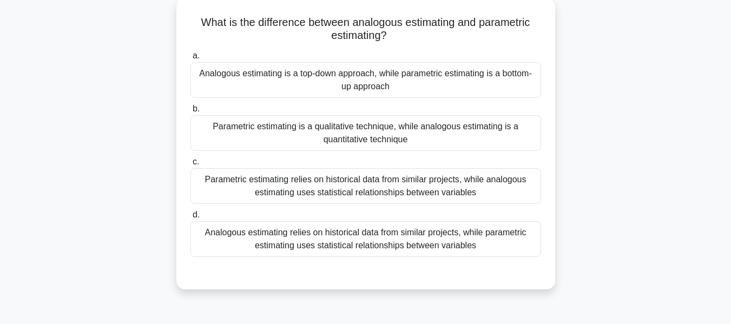
click at [323, 240] on div "Analogous estimating relies on historical data from similar projects, while par…" at bounding box center [365, 239] width 350 height 36
click at [190, 218] on input "d. Analogous estimating relies on historical data from similar projects, while …" at bounding box center [190, 214] width 0 height 7
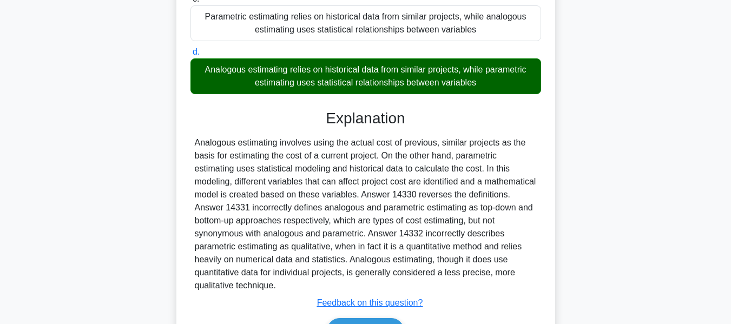
scroll to position [291, 0]
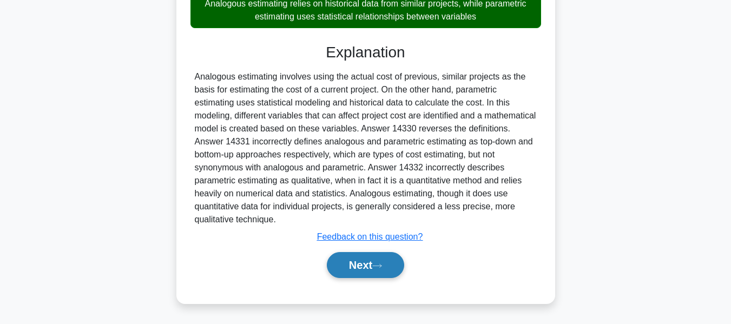
click at [366, 264] on button "Next" at bounding box center [365, 265] width 77 height 26
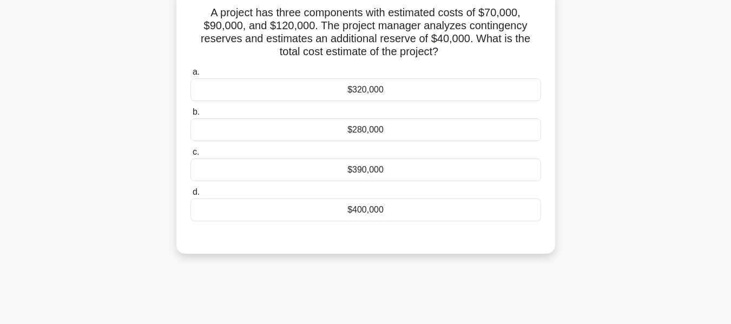
scroll to position [75, 0]
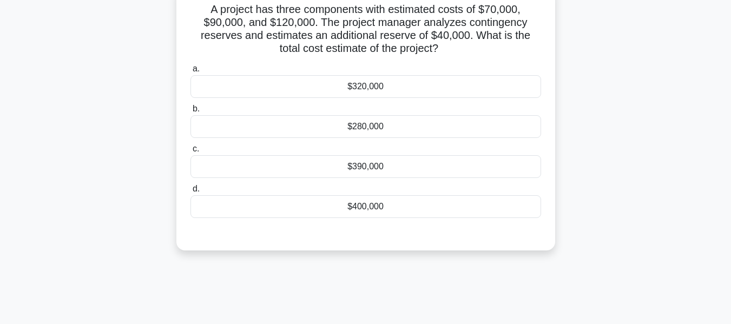
click at [354, 84] on div "$320,000" at bounding box center [365, 86] width 350 height 23
click at [190, 72] on input "a. $320,000" at bounding box center [190, 68] width 0 height 7
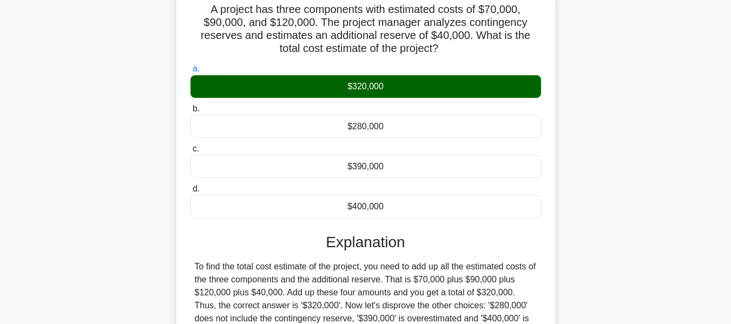
scroll to position [260, 0]
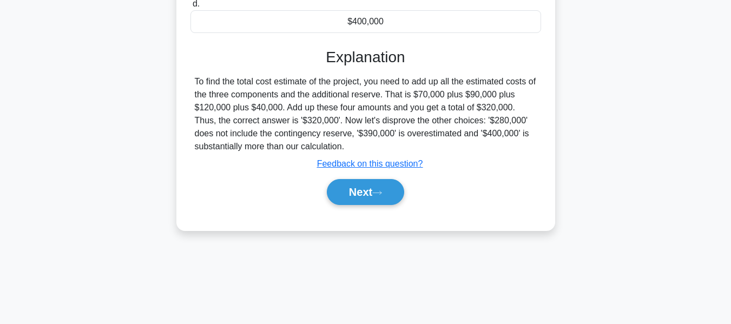
drag, startPoint x: 387, startPoint y: 194, endPoint x: 512, endPoint y: 162, distance: 128.8
click at [387, 194] on button "Next" at bounding box center [365, 192] width 77 height 26
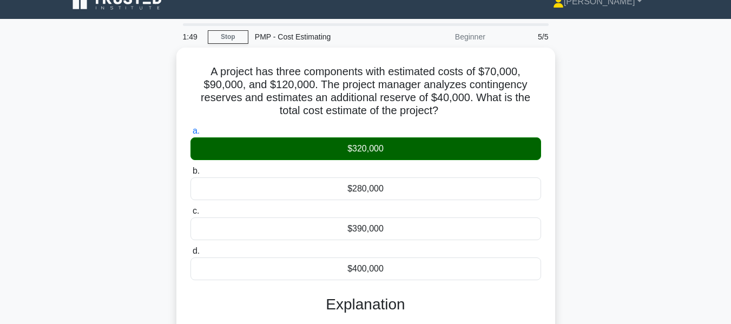
scroll to position [0, 0]
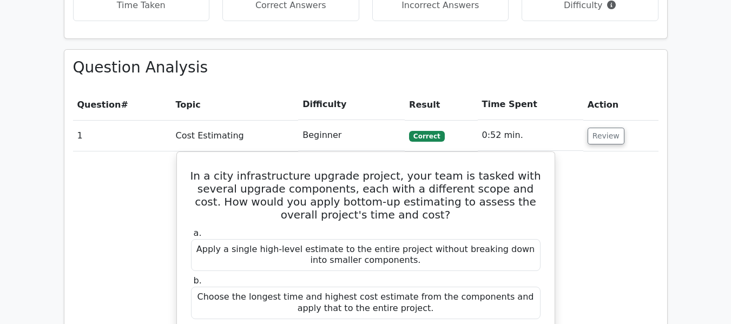
scroll to position [487, 0]
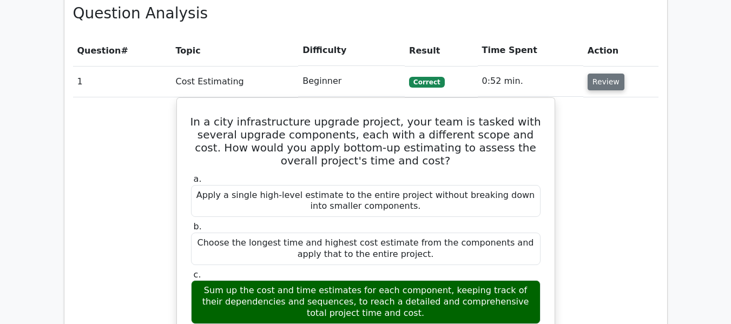
click at [594, 85] on button "Review" at bounding box center [605, 82] width 37 height 17
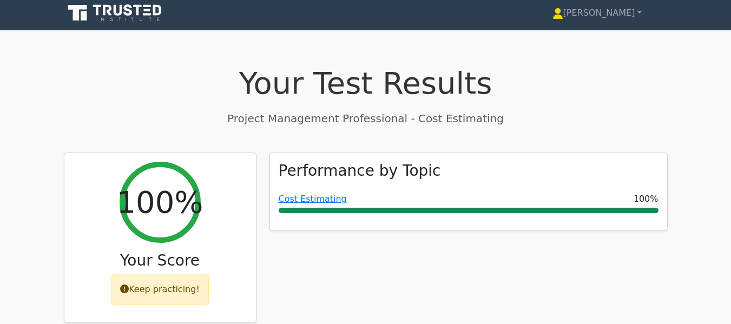
scroll to position [0, 0]
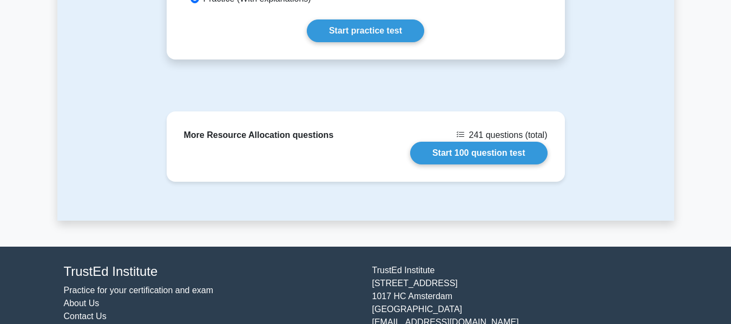
scroll to position [691, 0]
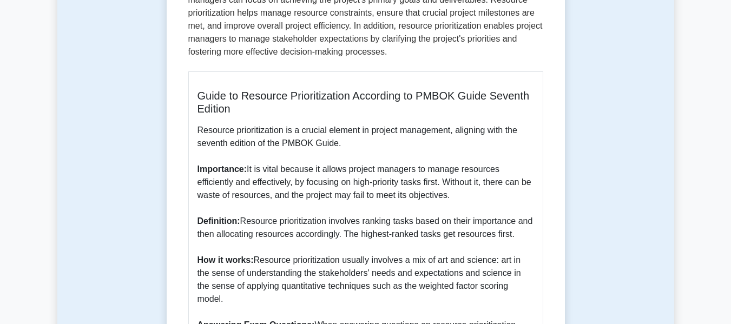
scroll to position [216, 0]
